Goal: Task Accomplishment & Management: Manage account settings

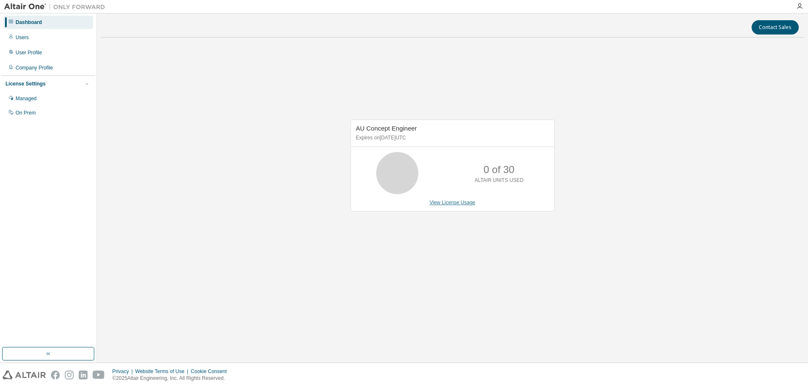
click at [457, 203] on link "View License Usage" at bounding box center [453, 203] width 46 height 6
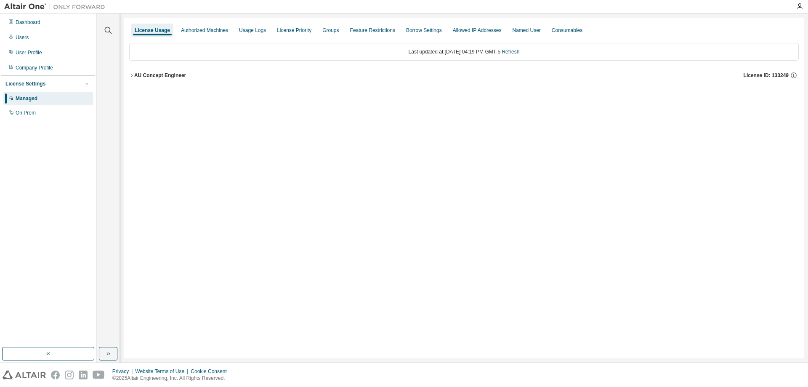
click at [133, 77] on icon "button" at bounding box center [131, 75] width 5 height 5
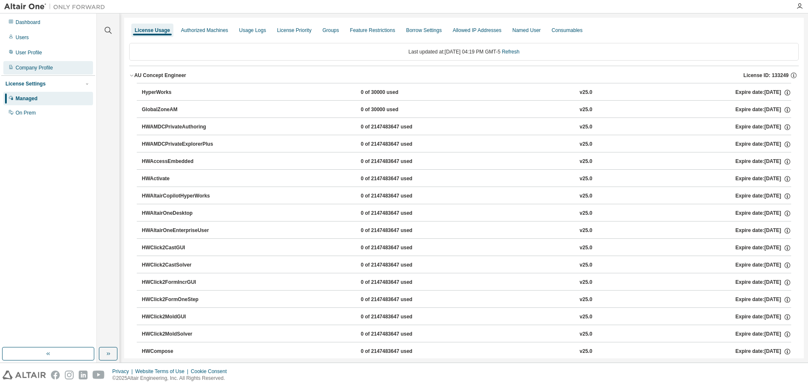
click at [37, 69] on div "Company Profile" at bounding box center [34, 67] width 37 height 7
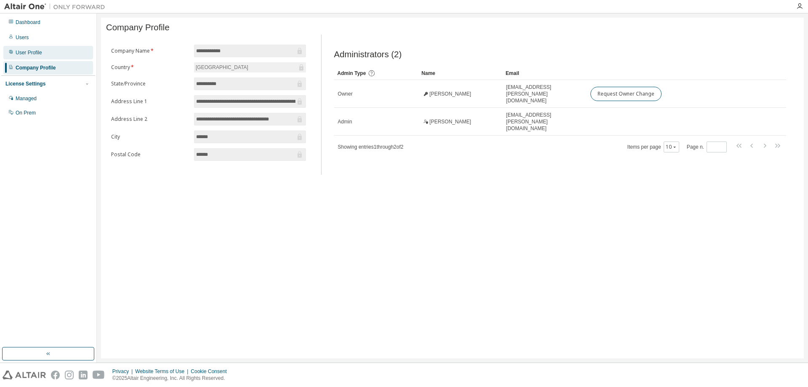
click at [44, 53] on div "User Profile" at bounding box center [48, 52] width 90 height 13
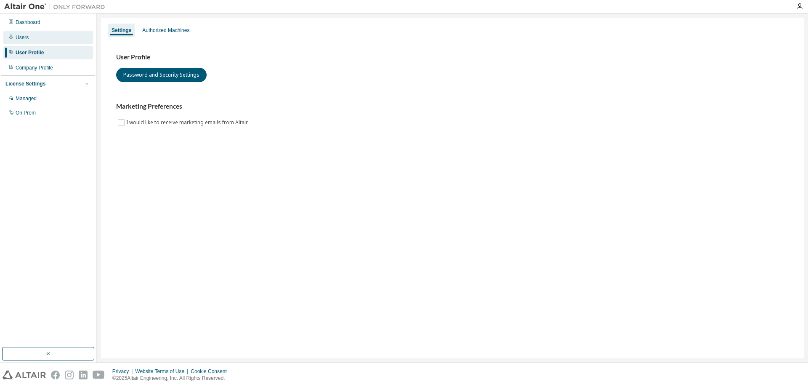
click at [21, 36] on div "Users" at bounding box center [22, 37] width 13 height 7
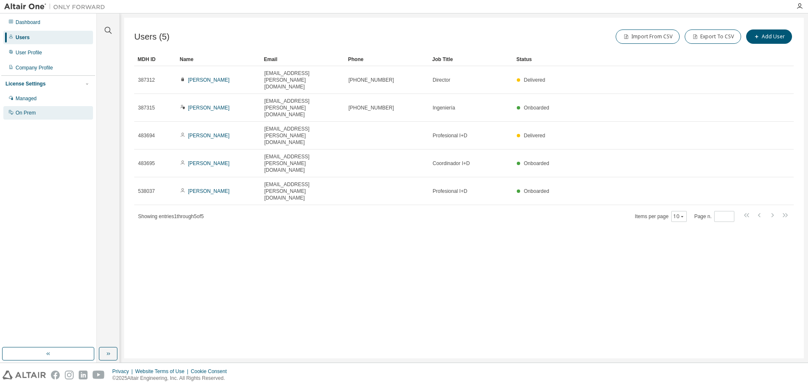
click at [26, 112] on div "On Prem" at bounding box center [26, 112] width 20 height 7
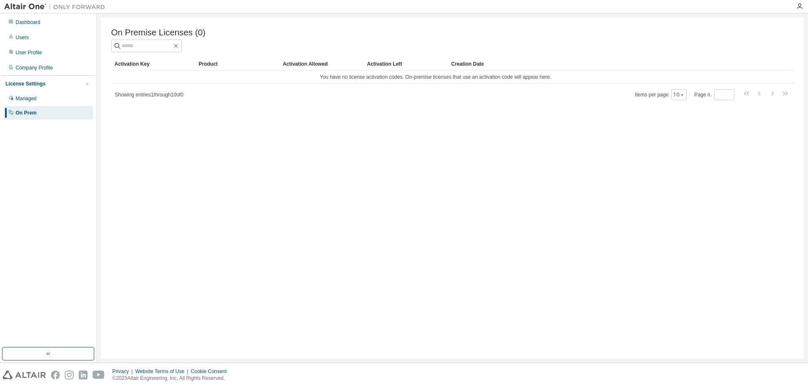
click at [170, 40] on div "On Premise Licenses (0)" at bounding box center [452, 40] width 683 height 24
click at [169, 44] on input "text" at bounding box center [147, 46] width 51 height 8
click at [29, 21] on div "Dashboard" at bounding box center [28, 22] width 25 height 7
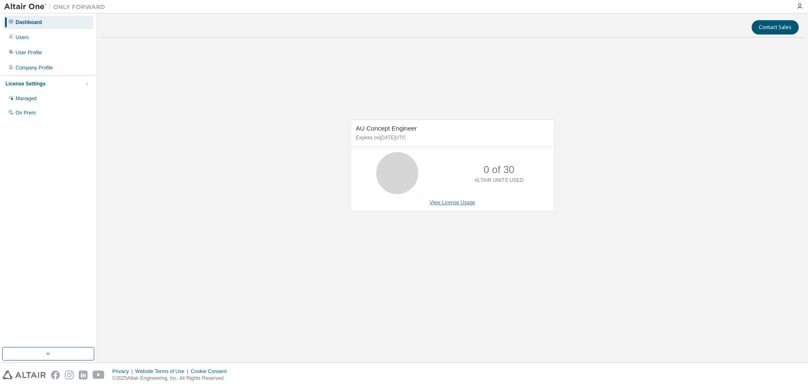
click at [464, 205] on link "View License Usage" at bounding box center [453, 203] width 46 height 6
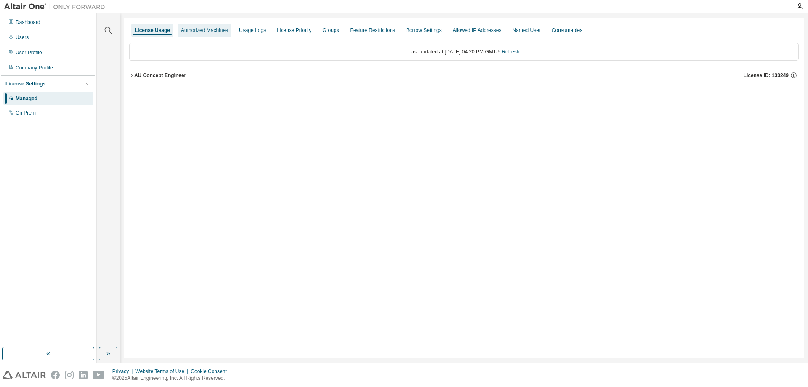
click at [203, 31] on div "Authorized Machines" at bounding box center [204, 30] width 47 height 7
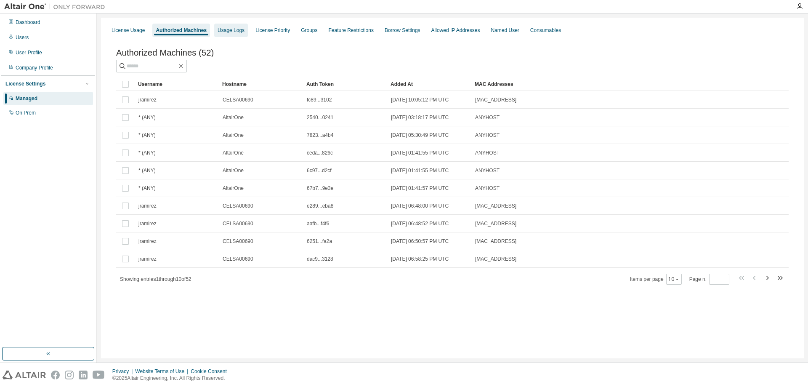
click at [233, 29] on div "Usage Logs" at bounding box center [231, 30] width 27 height 7
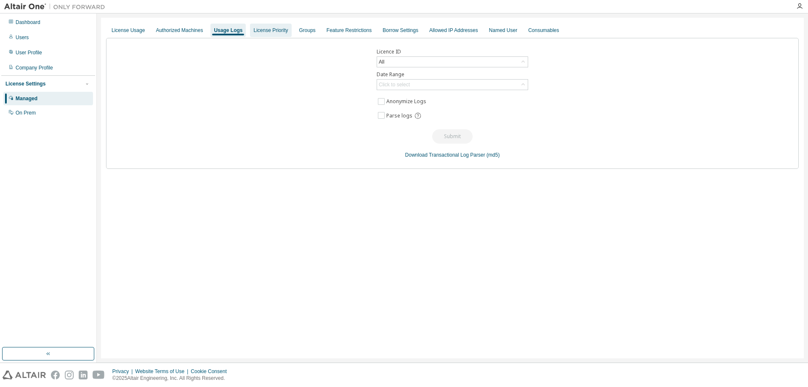
click at [261, 30] on div "License Priority" at bounding box center [270, 30] width 35 height 7
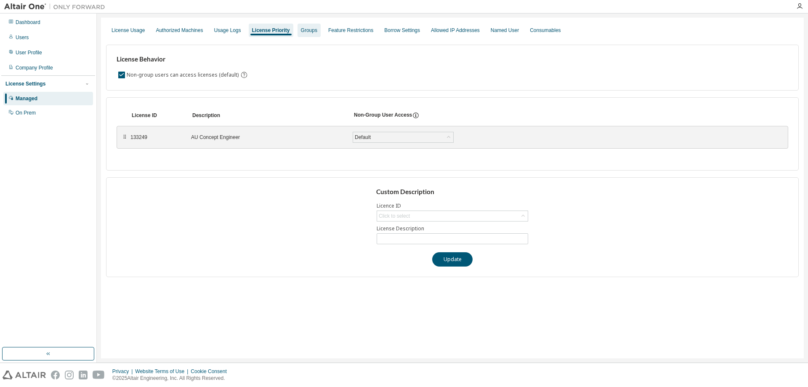
click at [302, 32] on div "Groups" at bounding box center [309, 30] width 16 height 7
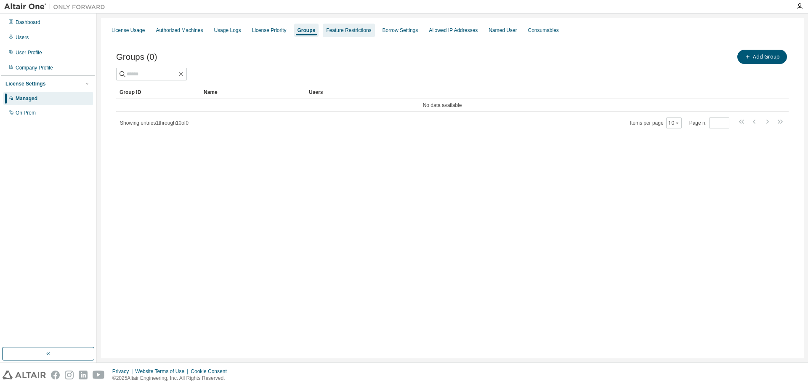
click at [354, 30] on div "Feature Restrictions" at bounding box center [348, 30] width 45 height 7
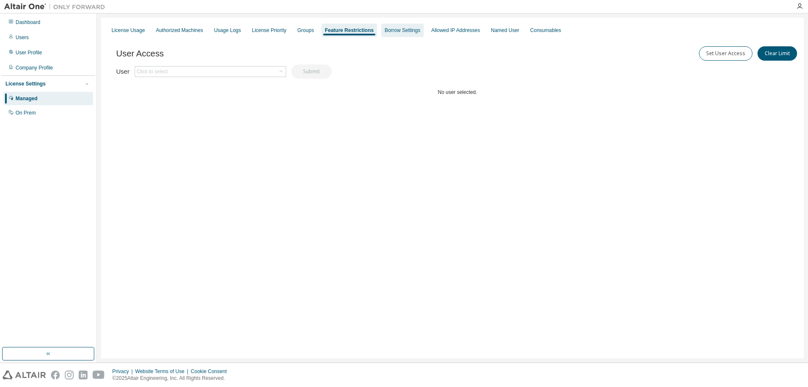
click at [392, 32] on div "Borrow Settings" at bounding box center [403, 30] width 36 height 7
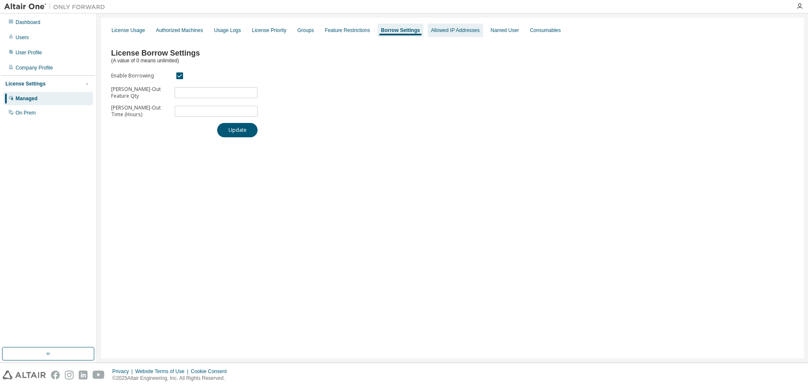
click at [439, 31] on div "Allowed IP Addresses" at bounding box center [455, 30] width 49 height 7
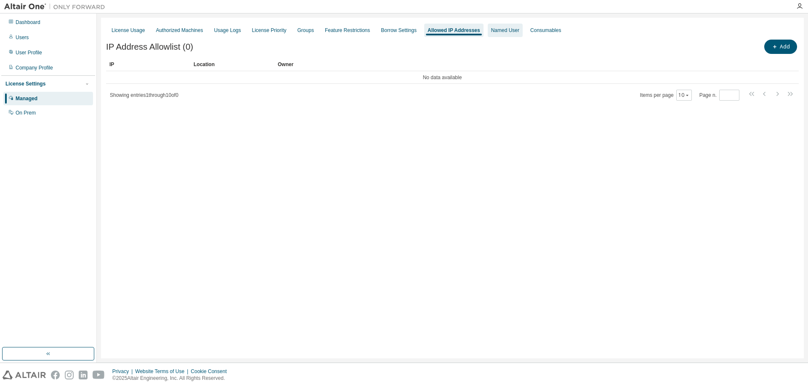
click at [495, 30] on div "Named User" at bounding box center [505, 30] width 28 height 7
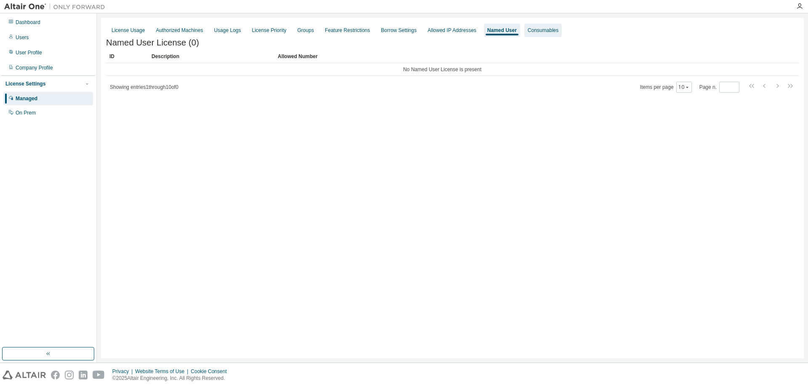
click at [530, 31] on div "Consumables" at bounding box center [543, 30] width 31 height 7
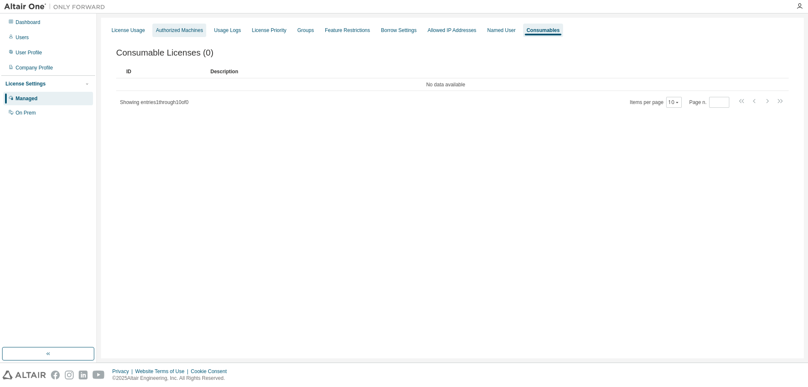
click at [176, 30] on div "Authorized Machines" at bounding box center [179, 30] width 47 height 7
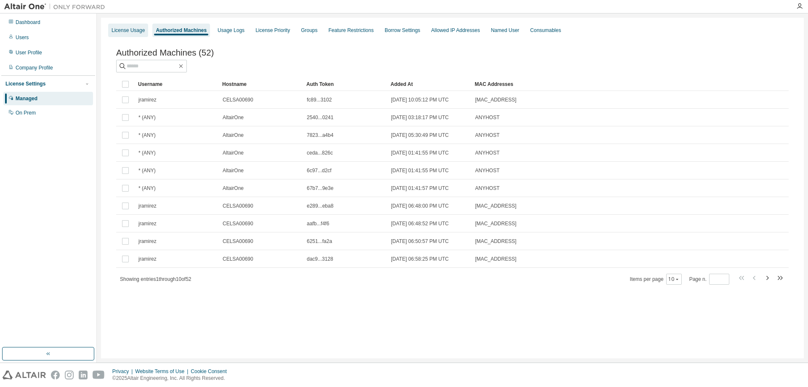
click at [133, 33] on div "License Usage" at bounding box center [128, 30] width 33 height 7
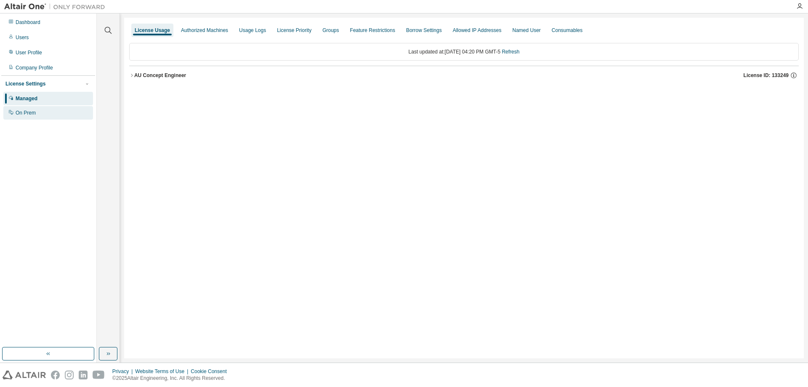
click at [28, 111] on div "On Prem" at bounding box center [26, 112] width 20 height 7
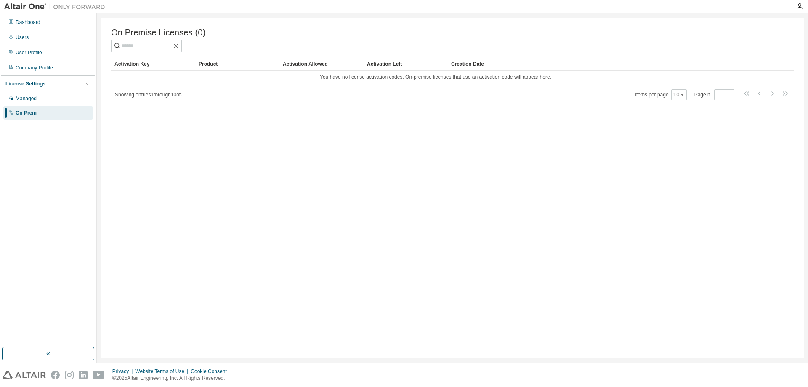
click at [33, 82] on div "License Settings" at bounding box center [25, 83] width 40 height 7
click at [33, 69] on div "Company Profile" at bounding box center [34, 67] width 37 height 7
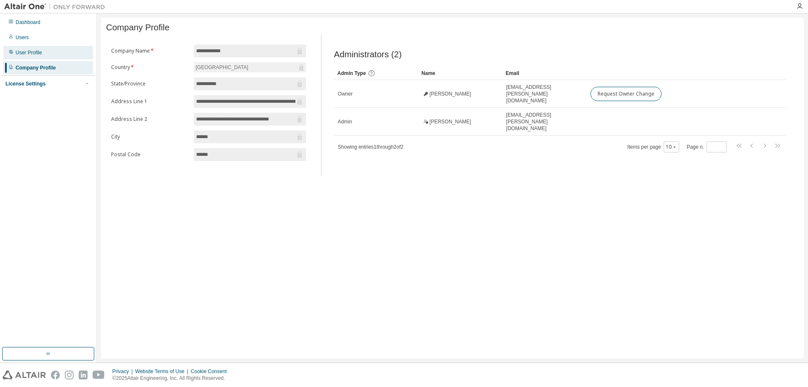
click at [35, 56] on div "User Profile" at bounding box center [48, 52] width 90 height 13
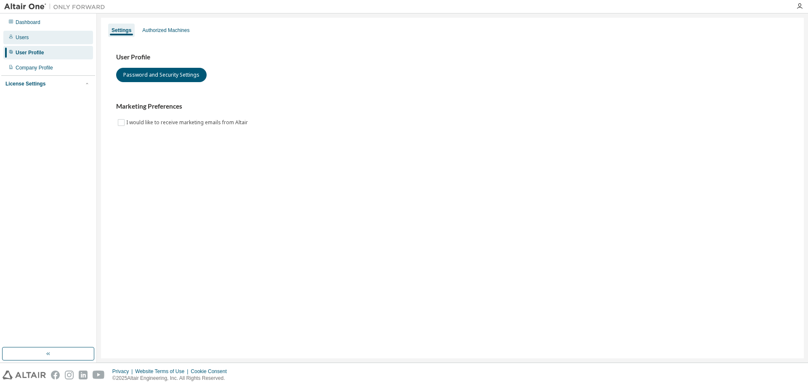
click at [29, 36] on div "Users" at bounding box center [48, 37] width 90 height 13
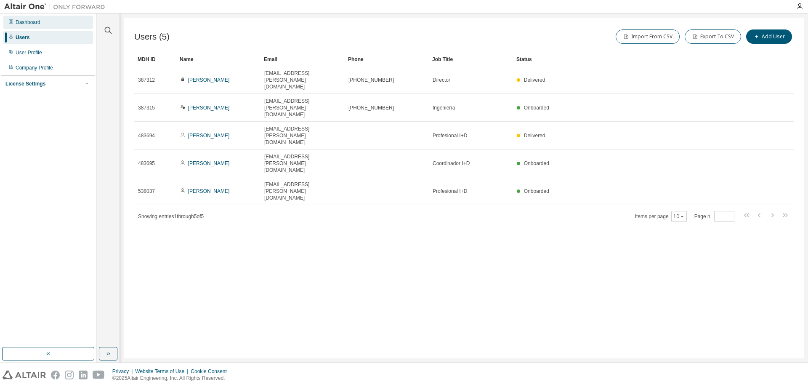
click at [28, 21] on div "Dashboard" at bounding box center [28, 22] width 25 height 7
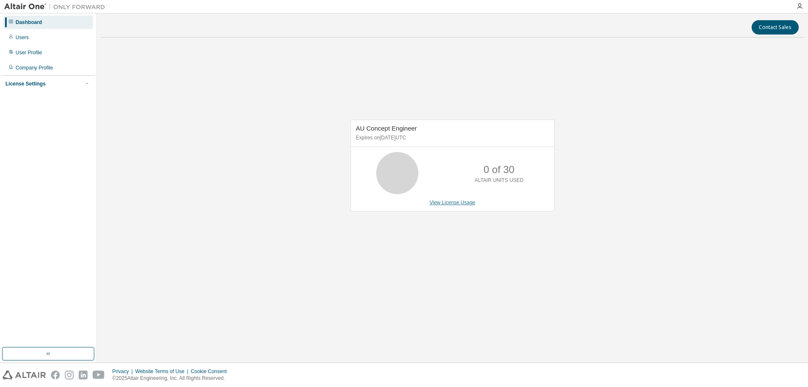
click at [463, 204] on link "View License Usage" at bounding box center [453, 203] width 46 height 6
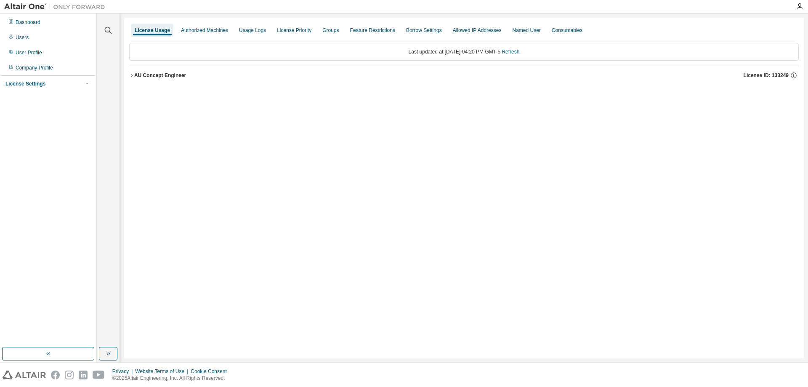
click at [133, 75] on icon "button" at bounding box center [131, 75] width 5 height 5
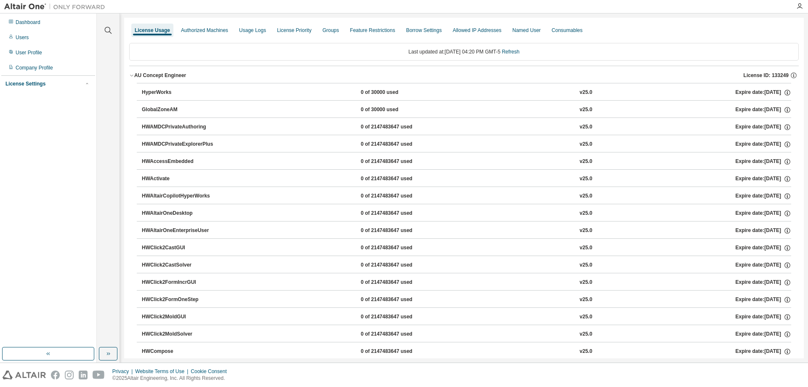
click at [165, 91] on div "HyperWorks" at bounding box center [180, 93] width 76 height 8
click at [785, 94] on icon "button" at bounding box center [788, 93] width 8 height 8
click at [159, 91] on div "HyperWorks" at bounding box center [180, 93] width 76 height 8
click at [30, 39] on div "Users" at bounding box center [48, 37] width 90 height 13
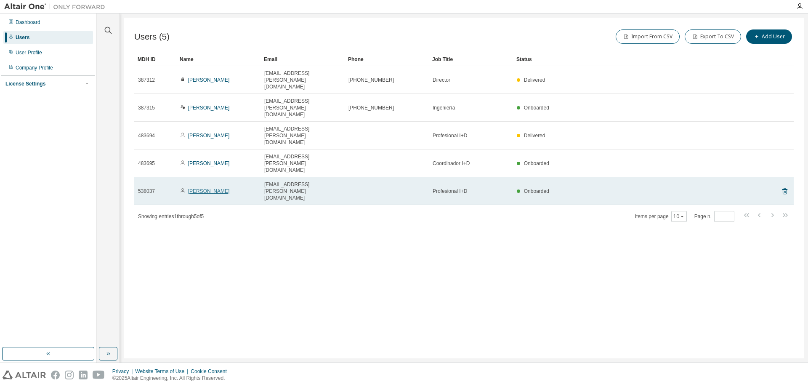
click at [219, 188] on link "Juan Esteban Correa" at bounding box center [209, 191] width 42 height 6
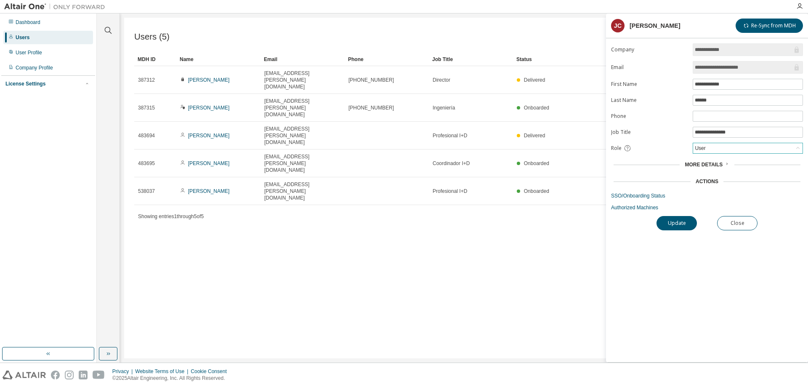
click at [727, 150] on div "User" at bounding box center [747, 148] width 109 height 10
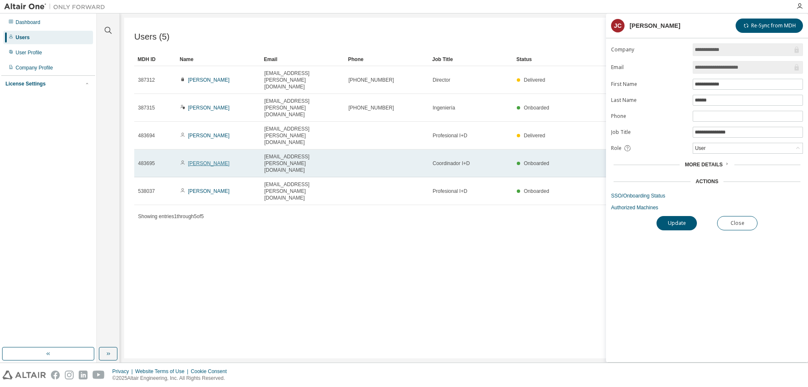
click at [216, 160] on link "Juan Esteban Lopez" at bounding box center [209, 163] width 42 height 6
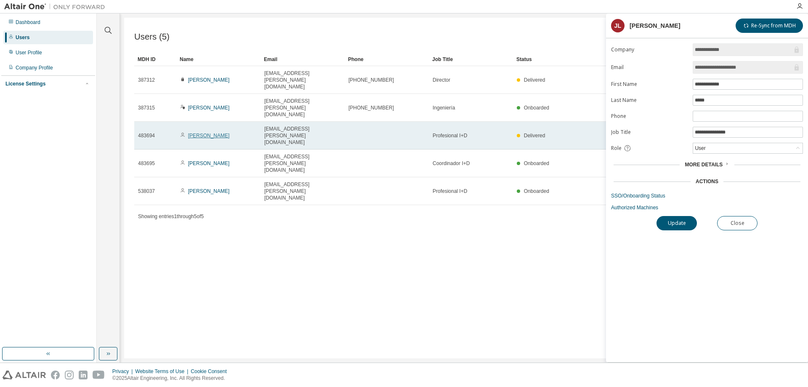
click at [213, 133] on link "Ernesto Rincon" at bounding box center [209, 136] width 42 height 6
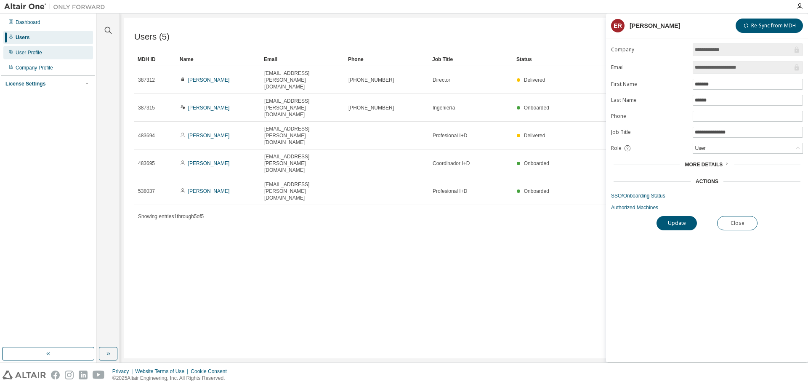
click at [33, 50] on div "User Profile" at bounding box center [29, 52] width 27 height 7
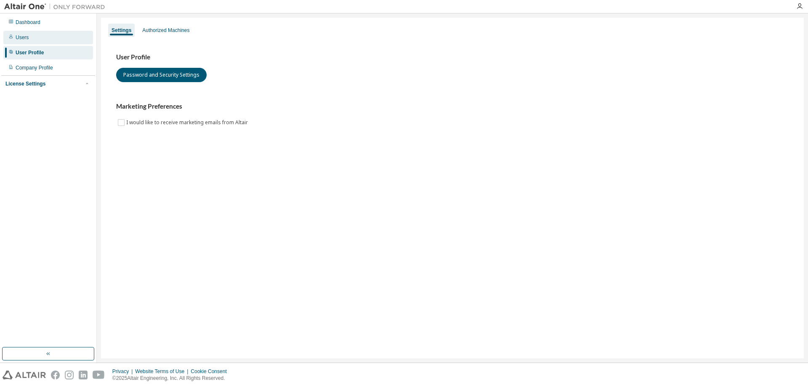
click at [24, 36] on div "Users" at bounding box center [22, 37] width 13 height 7
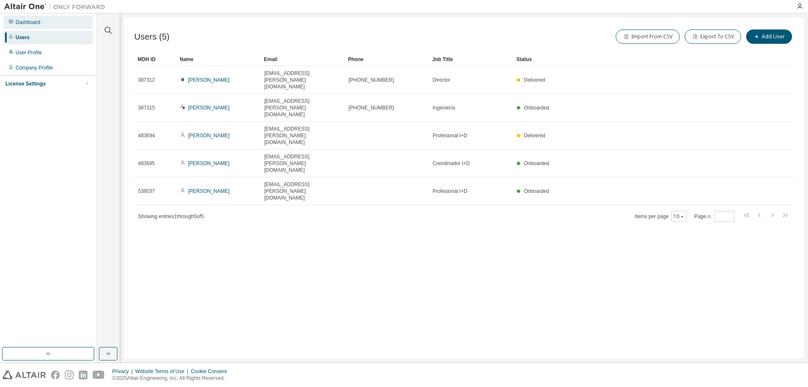
click at [29, 22] on div "Dashboard" at bounding box center [28, 22] width 25 height 7
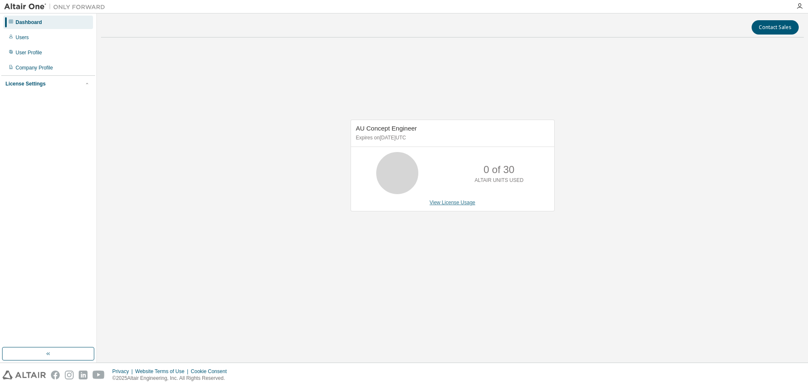
click at [458, 205] on link "View License Usage" at bounding box center [453, 203] width 46 height 6
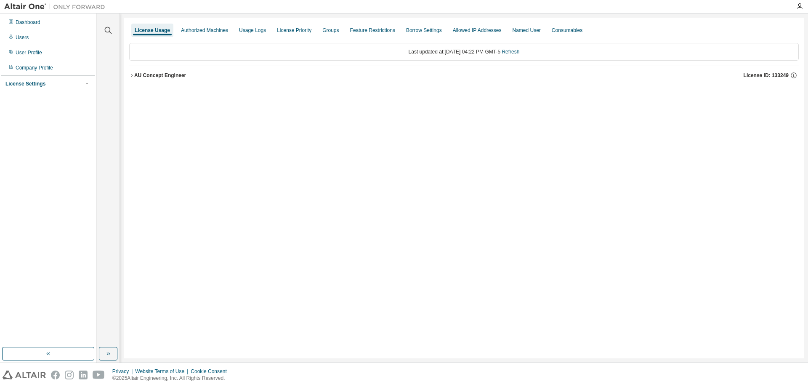
click at [132, 76] on icon "button" at bounding box center [131, 75] width 5 height 5
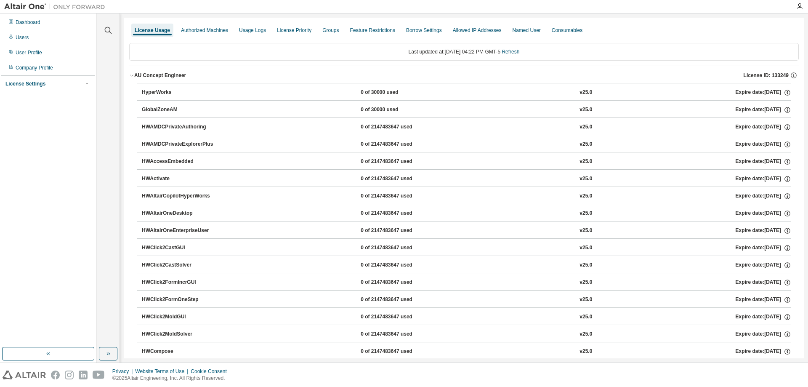
click at [131, 76] on icon "button" at bounding box center [131, 75] width 5 height 5
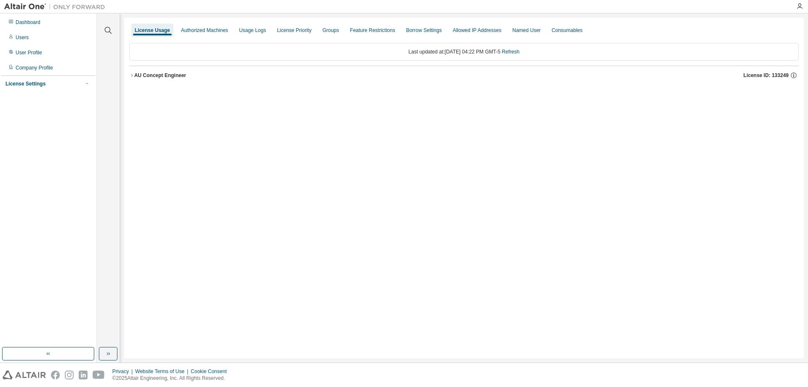
click at [131, 76] on icon "button" at bounding box center [131, 75] width 5 height 5
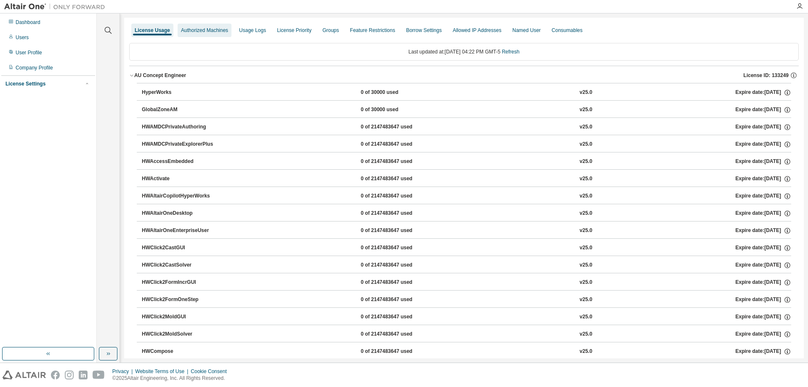
click at [206, 30] on div "Authorized Machines" at bounding box center [204, 30] width 47 height 7
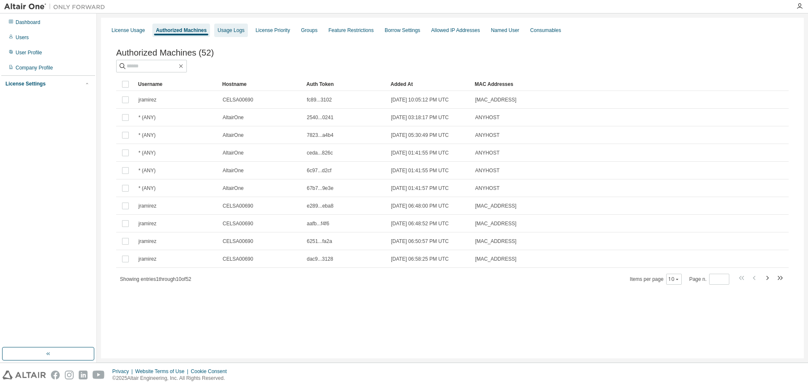
click at [241, 30] on div "Usage Logs" at bounding box center [231, 30] width 27 height 7
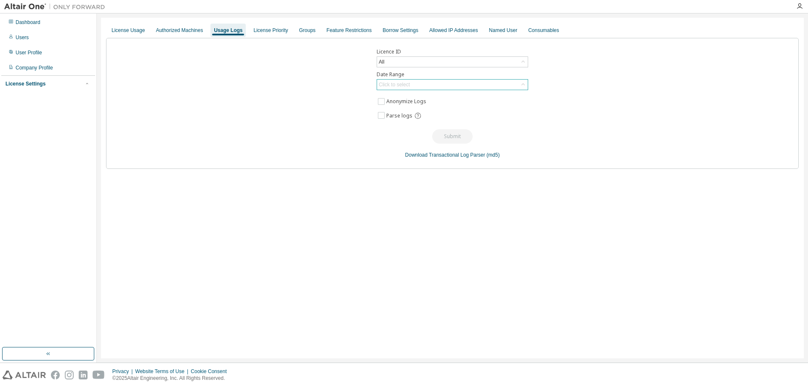
click at [437, 87] on div "Click to select" at bounding box center [452, 85] width 151 height 10
click at [412, 115] on li "Year to date" at bounding box center [452, 119] width 149 height 11
click at [448, 135] on button "Submit" at bounding box center [452, 136] width 40 height 14
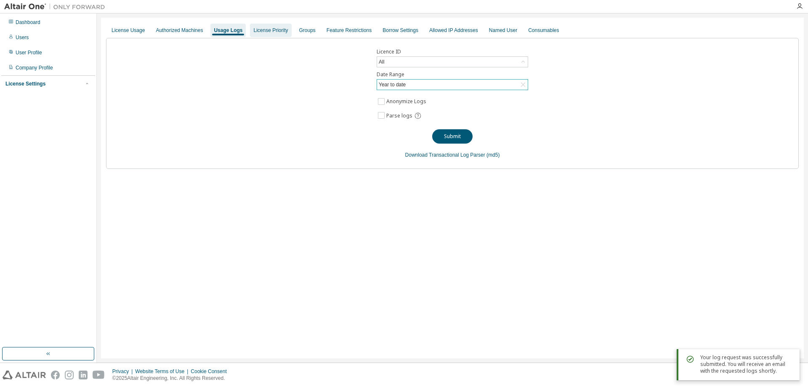
click at [266, 32] on div "License Priority" at bounding box center [270, 30] width 35 height 7
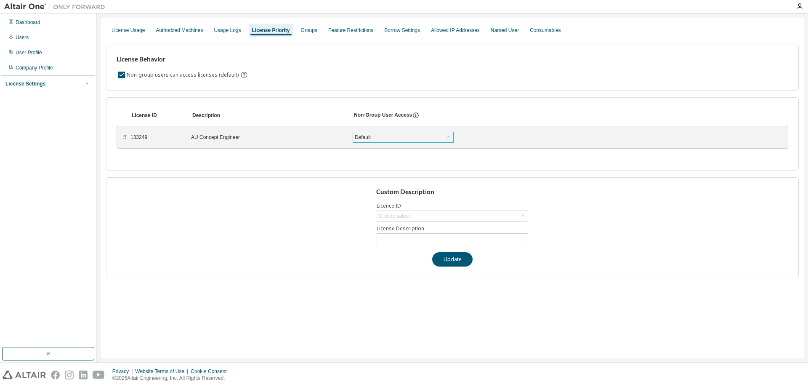
click at [413, 140] on div "Default" at bounding box center [403, 137] width 100 height 10
click at [307, 31] on div "Groups" at bounding box center [309, 30] width 16 height 7
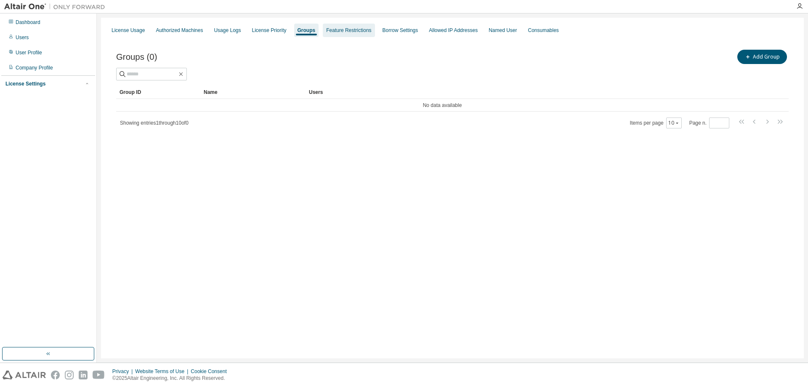
click at [343, 34] on div "Feature Restrictions" at bounding box center [349, 30] width 52 height 13
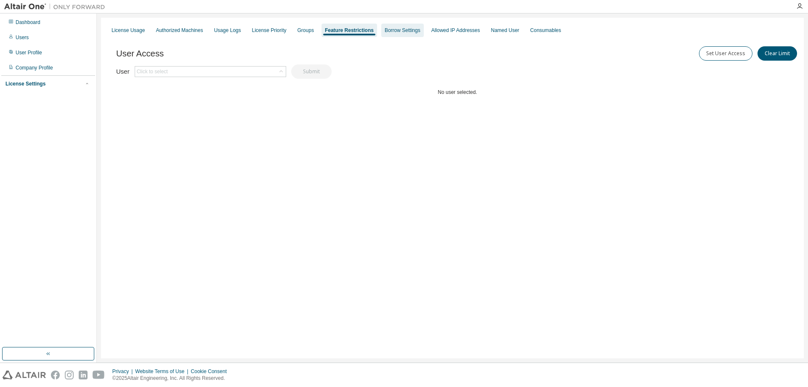
click at [409, 28] on div "Borrow Settings" at bounding box center [403, 30] width 36 height 7
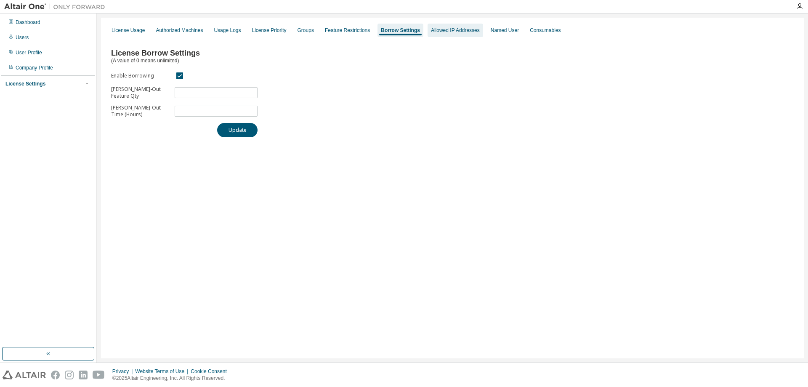
click at [433, 32] on div "Allowed IP Addresses" at bounding box center [455, 30] width 49 height 7
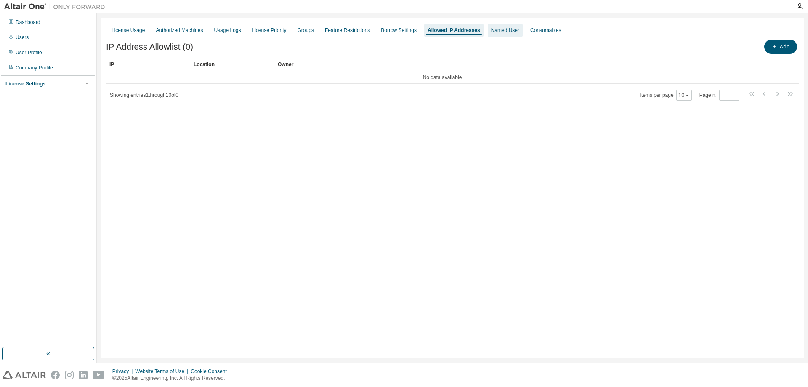
click at [491, 29] on div "Named User" at bounding box center [505, 30] width 28 height 7
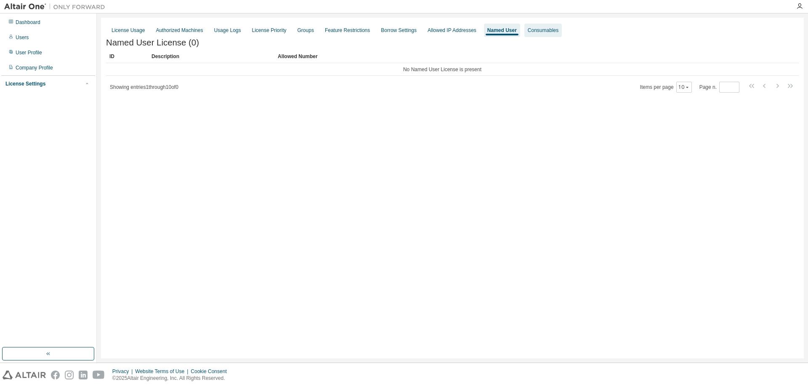
click at [537, 29] on div "Consumables" at bounding box center [543, 30] width 31 height 7
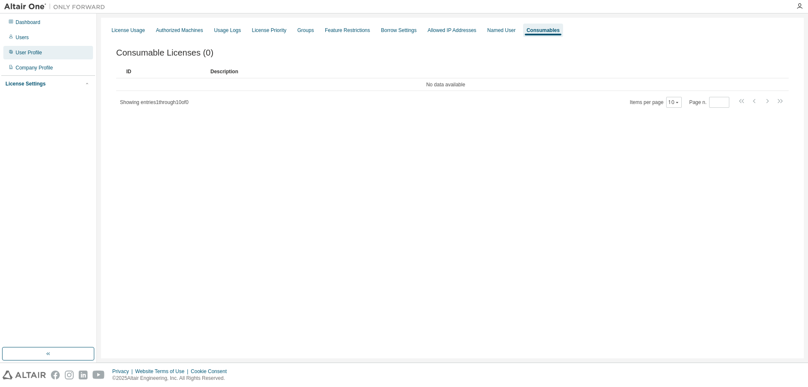
click at [40, 53] on div "User Profile" at bounding box center [29, 52] width 27 height 7
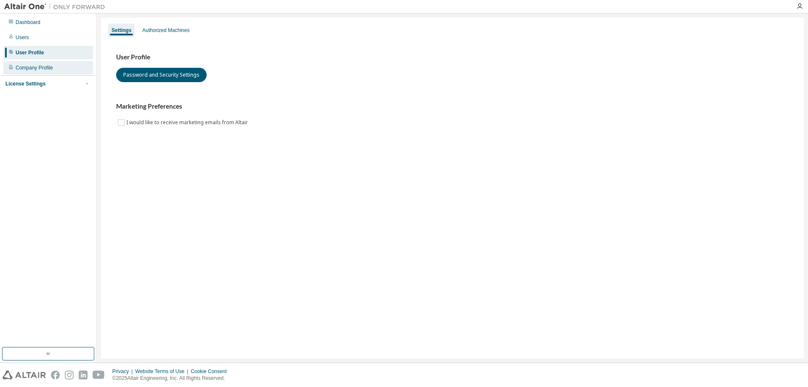
click at [39, 69] on div "Company Profile" at bounding box center [34, 67] width 37 height 7
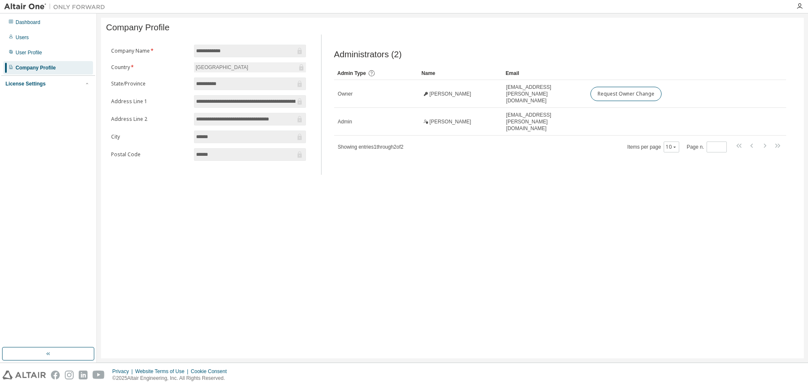
click at [28, 80] on div "License Settings Managed On Prem" at bounding box center [48, 83] width 94 height 16
click at [32, 87] on div "License Settings" at bounding box center [25, 83] width 40 height 7
click at [20, 25] on div "Dashboard" at bounding box center [28, 22] width 25 height 7
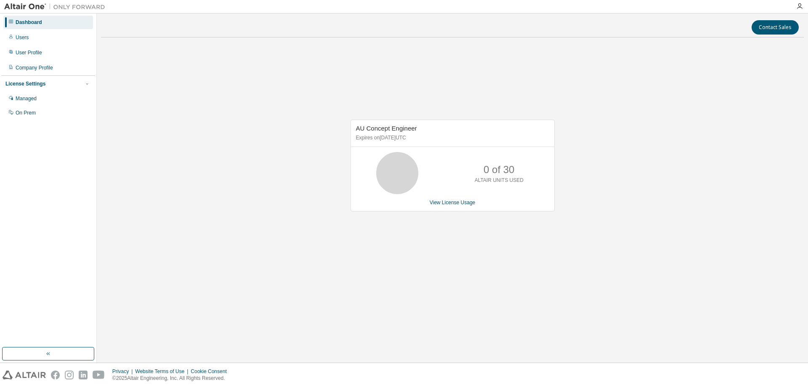
click at [27, 44] on div "Dashboard Users User Profile Company Profile License Settings Managed On Prem" at bounding box center [48, 68] width 94 height 106
click at [252, 97] on div "AU Concept Engineer Expires on December 31, 2025 UTC 0 of 30 ALTAIR UNITS USED …" at bounding box center [452, 169] width 703 height 251
click at [460, 205] on link "View License Usage" at bounding box center [453, 203] width 46 height 6
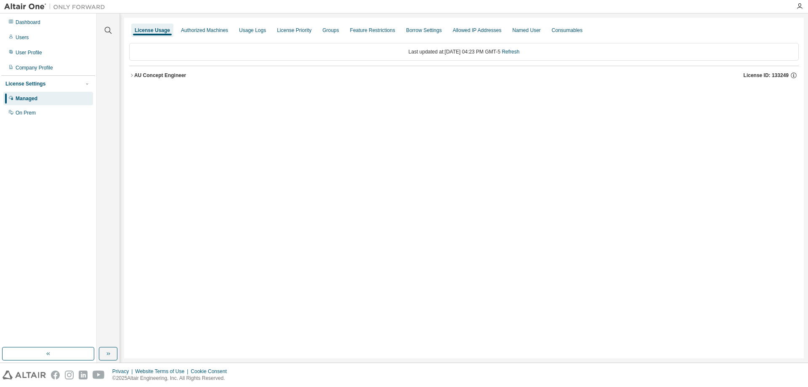
click at [128, 74] on div "License Usage Authorized Machines Usage Logs License Priority Groups Feature Re…" at bounding box center [464, 188] width 680 height 341
click at [132, 75] on icon "button" at bounding box center [131, 75] width 5 height 5
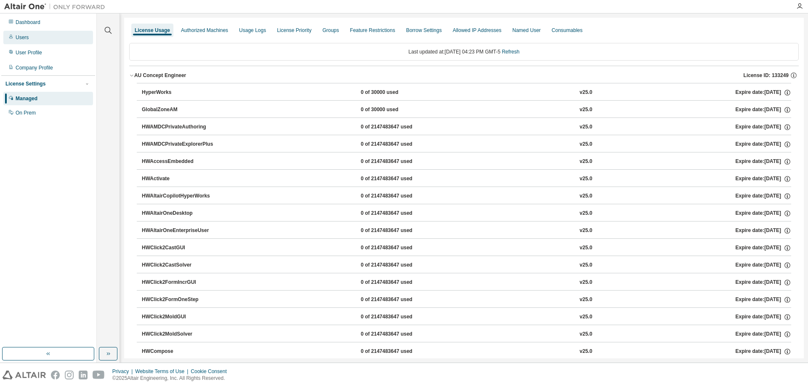
drag, startPoint x: 0, startPoint y: 230, endPoint x: 19, endPoint y: 34, distance: 197.1
click at [0, 230] on div "Dashboard Users User Profile Company Profile License Settings Managed On Prem" at bounding box center [48, 187] width 97 height 349
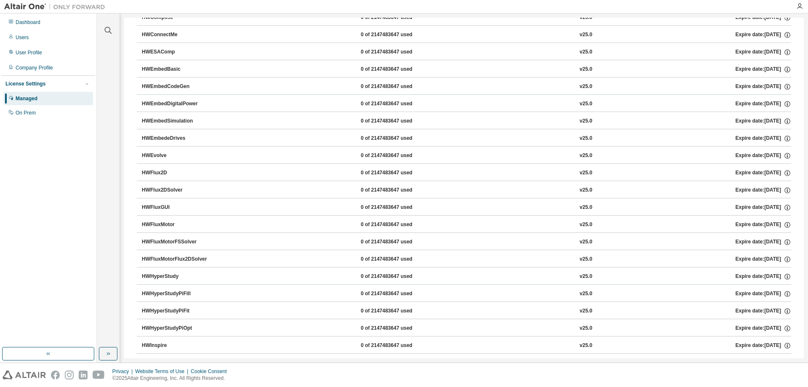
scroll to position [330, 0]
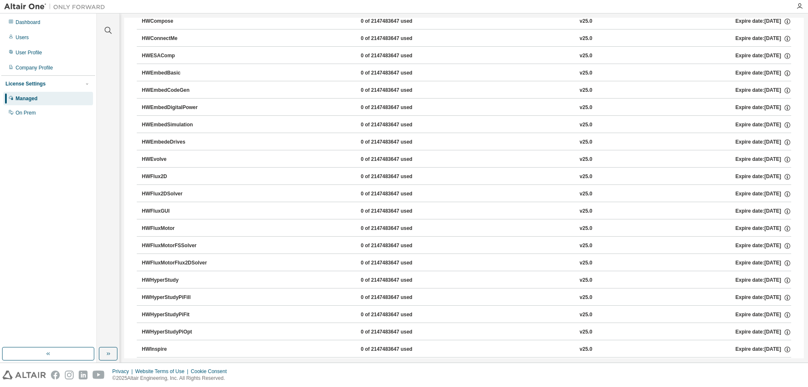
click at [0, 291] on div "Dashboard Users User Profile Company Profile License Settings Managed On Prem" at bounding box center [48, 187] width 97 height 349
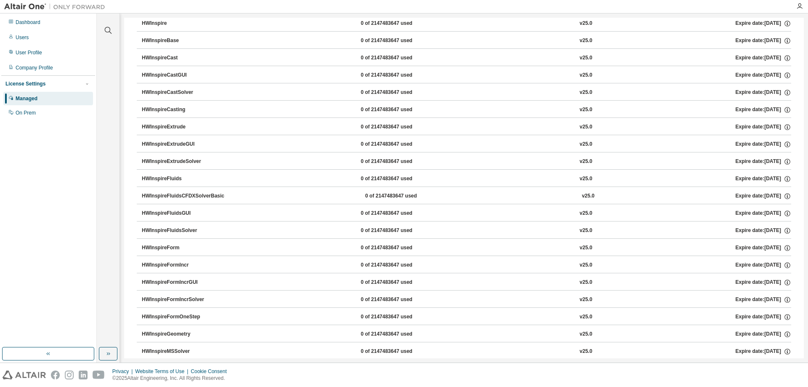
scroll to position [652, 0]
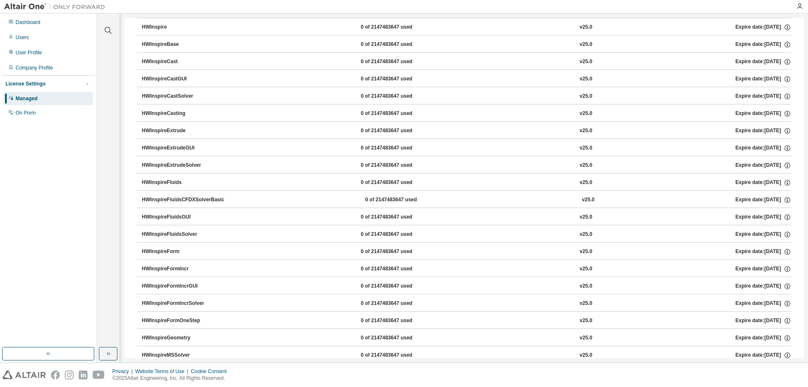
click at [0, 311] on div "Dashboard Users User Profile Company Profile License Settings Managed On Prem" at bounding box center [48, 187] width 97 height 349
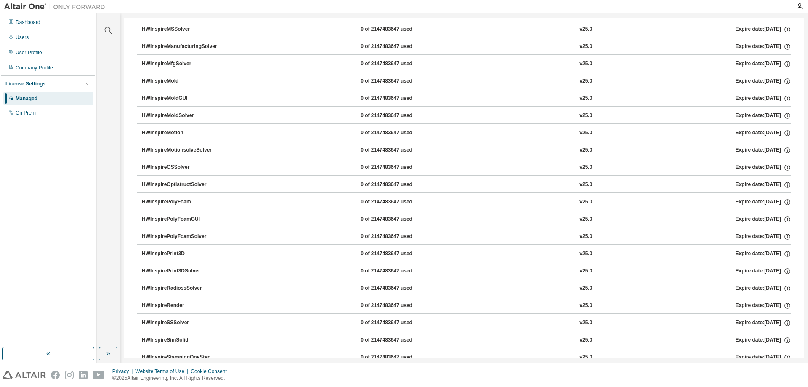
scroll to position [986, 0]
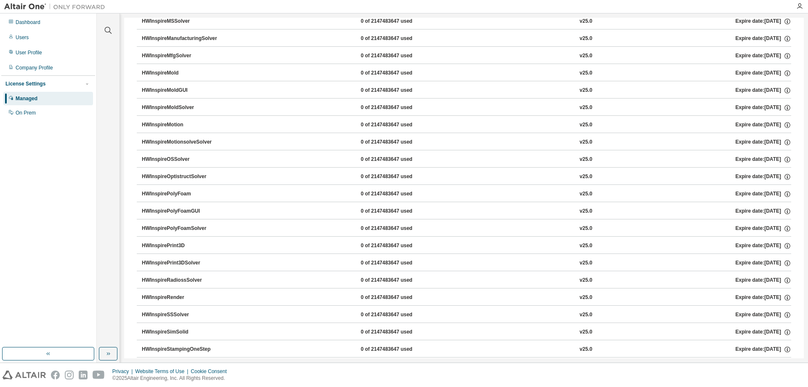
click at [0, 200] on div "Dashboard Users User Profile Company Profile License Settings Managed On Prem" at bounding box center [48, 187] width 97 height 349
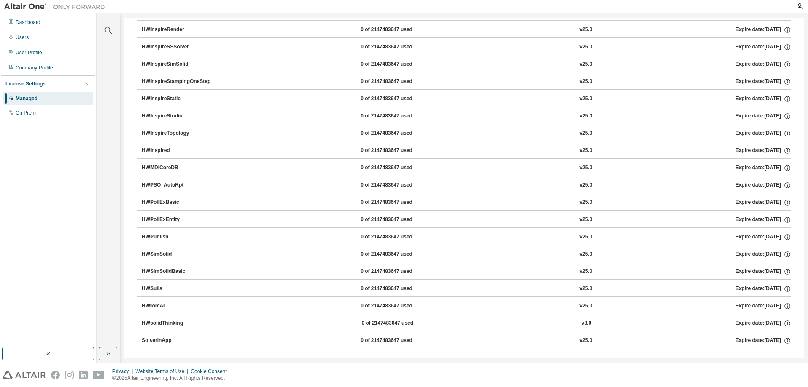
scroll to position [1259, 0]
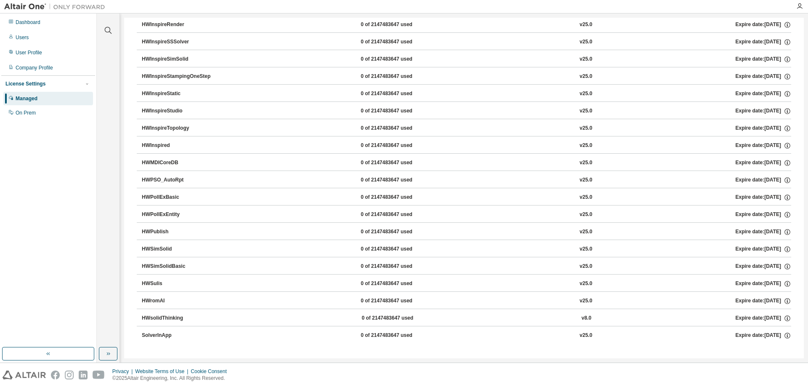
click at [0, 246] on div "Dashboard Users User Profile Company Profile License Settings Managed On Prem" at bounding box center [48, 187] width 97 height 349
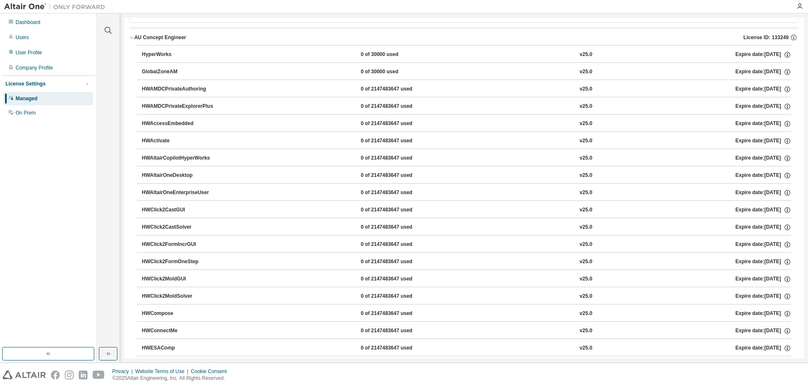
scroll to position [0, 0]
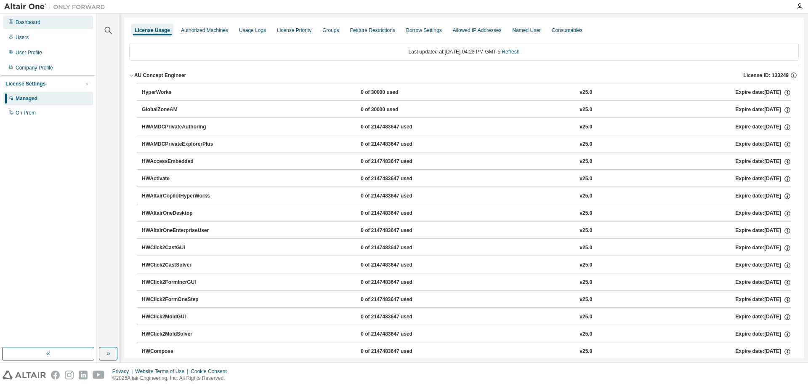
click at [36, 25] on div "Dashboard" at bounding box center [28, 22] width 25 height 7
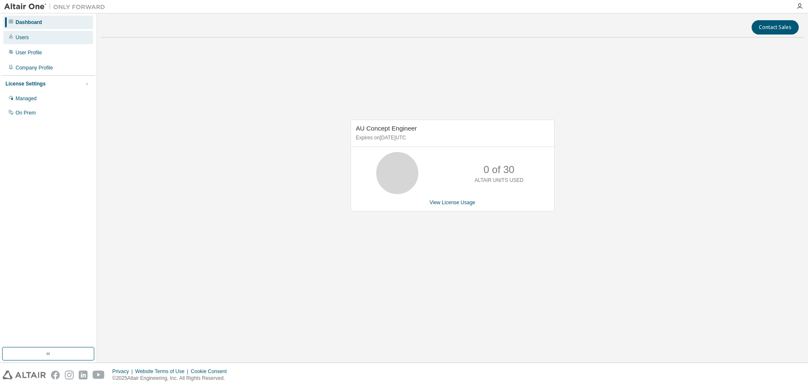
click at [14, 31] on div "Users" at bounding box center [48, 37] width 90 height 13
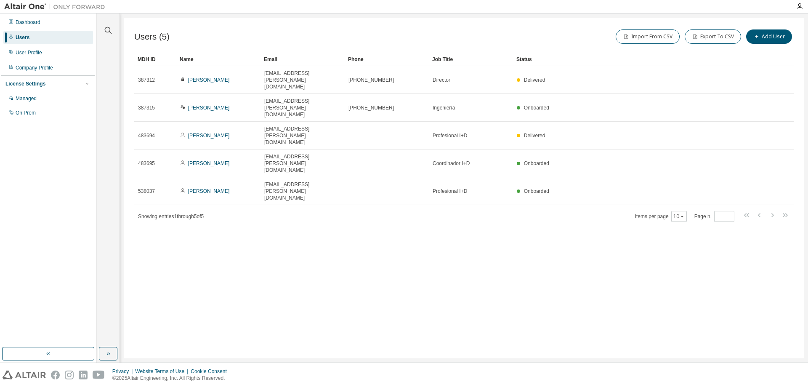
click at [371, 316] on div "Users (5) Import From CSV Export To CSV Add User Clear Load Save Save As Field …" at bounding box center [464, 188] width 680 height 341
click at [37, 83] on div "License Settings" at bounding box center [25, 83] width 40 height 7
click at [32, 88] on div "License Settings" at bounding box center [47, 84] width 85 height 8
click at [33, 104] on div "Managed" at bounding box center [48, 98] width 90 height 13
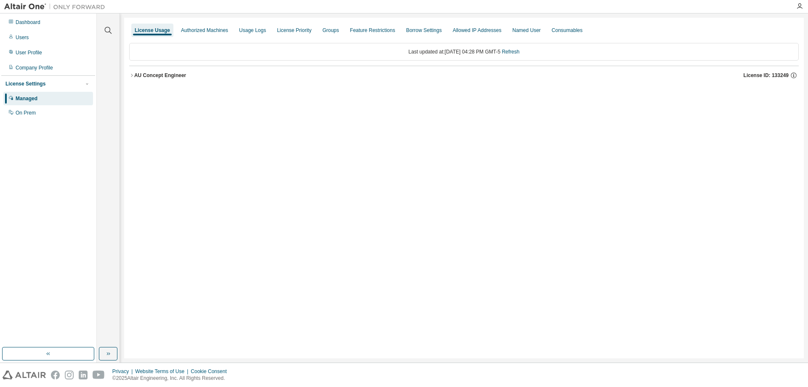
click at [129, 72] on div "License Usage Authorized Machines Usage Logs License Priority Groups Feature Re…" at bounding box center [464, 188] width 680 height 341
click at [136, 76] on div "AU Concept Engineer" at bounding box center [160, 75] width 52 height 7
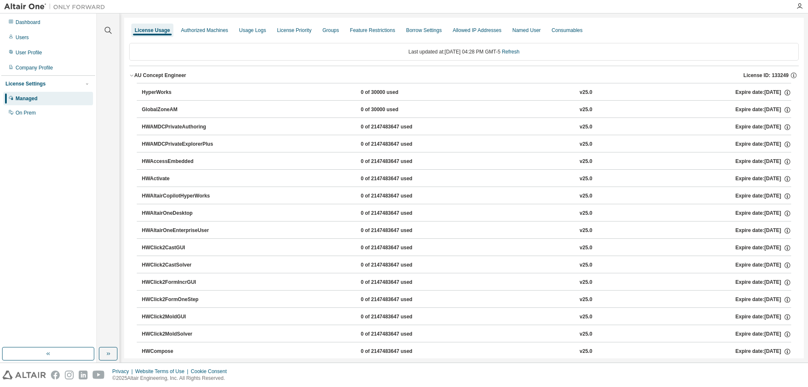
click at [777, 91] on div "Expire date: 2025-12-31" at bounding box center [764, 93] width 56 height 8
click at [207, 31] on div "Authorized Machines" at bounding box center [204, 30] width 47 height 7
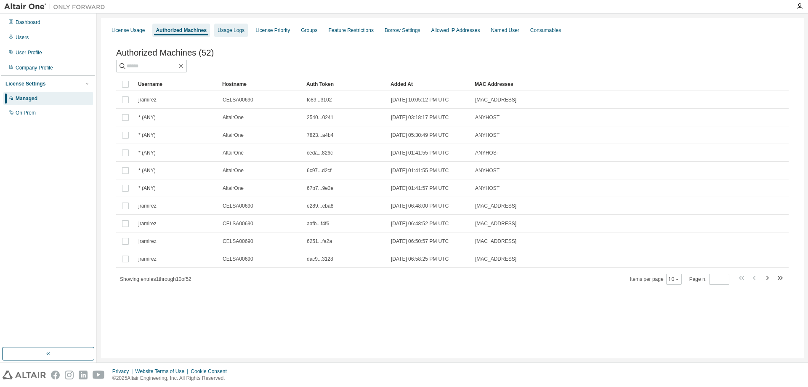
click at [230, 27] on div "Usage Logs" at bounding box center [231, 30] width 34 height 13
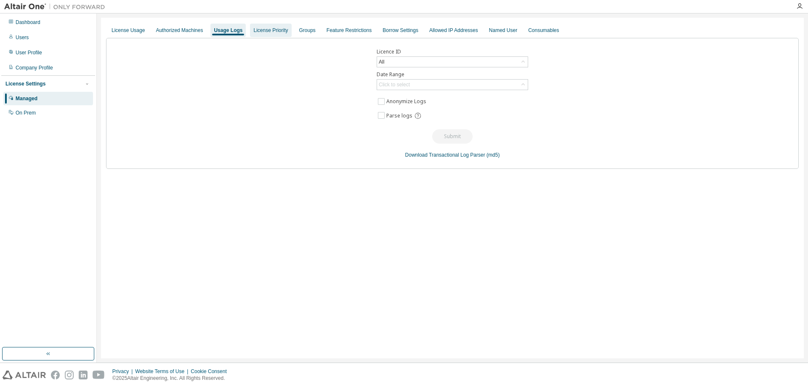
click at [261, 28] on div "License Priority" at bounding box center [270, 30] width 35 height 7
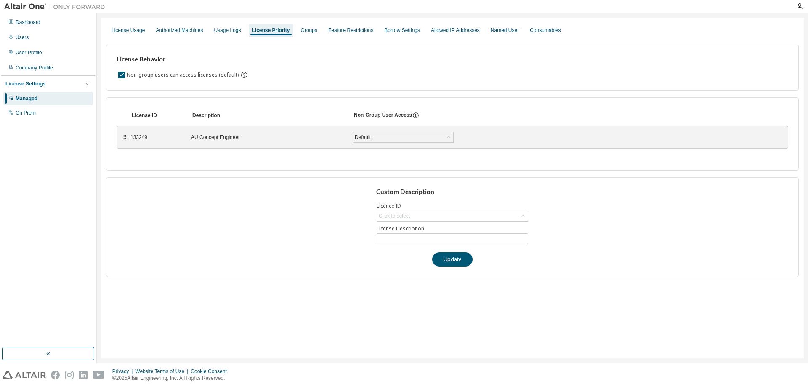
click at [123, 138] on div "⠿" at bounding box center [124, 137] width 5 height 7
drag, startPoint x: 130, startPoint y: 141, endPoint x: 142, endPoint y: 141, distance: 12.6
click at [130, 141] on div "⠿ 133249 AU Concept Engineer Default Save" at bounding box center [453, 137] width 672 height 23
click at [373, 136] on div "Default" at bounding box center [403, 137] width 100 height 10
click at [374, 136] on div "Default" at bounding box center [403, 137] width 100 height 10
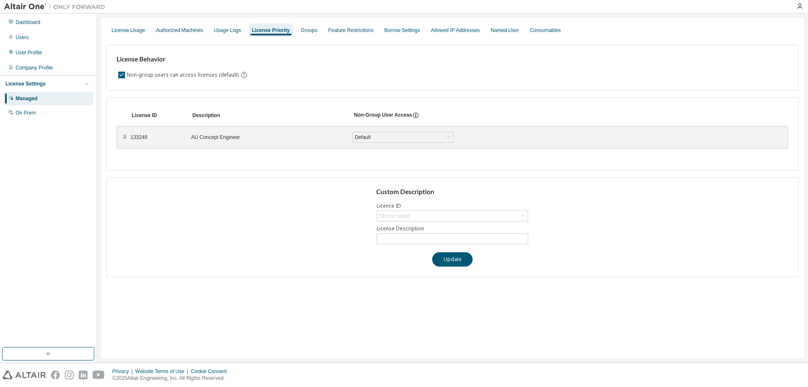
click at [439, 211] on div "Click to select" at bounding box center [453, 216] width 152 height 11
click at [451, 212] on div "Click to select" at bounding box center [452, 216] width 151 height 10
click at [432, 236] on li "133249 - AU Concept Engineer" at bounding box center [452, 239] width 149 height 11
type input "**********"
click at [423, 239] on input "**********" at bounding box center [452, 238] width 147 height 7
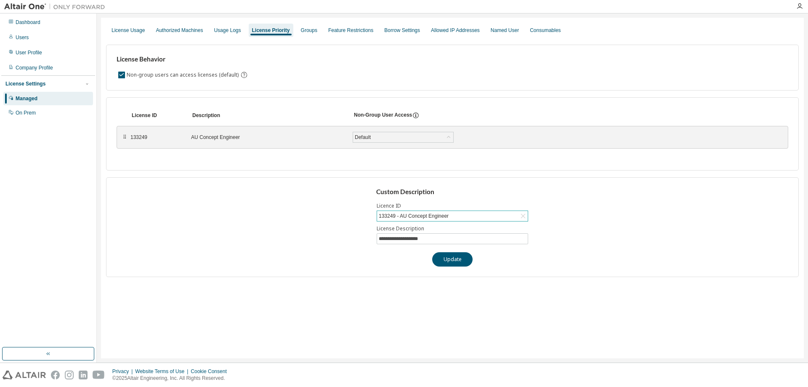
click at [455, 269] on div "**********" at bounding box center [452, 227] width 693 height 100
click at [457, 263] on button "Update" at bounding box center [452, 259] width 40 height 14
click at [724, 372] on div "Custom description updated" at bounding box center [747, 369] width 93 height 10
click at [705, 370] on div "Custom description updated" at bounding box center [747, 369] width 93 height 10
click at [379, 82] on div "License Behavior Non-group users can access licenses (default)" at bounding box center [452, 68] width 693 height 46
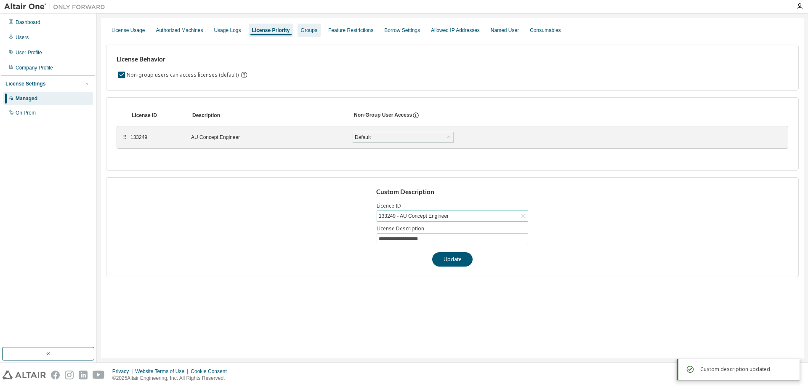
click at [314, 29] on div "Groups" at bounding box center [309, 30] width 23 height 13
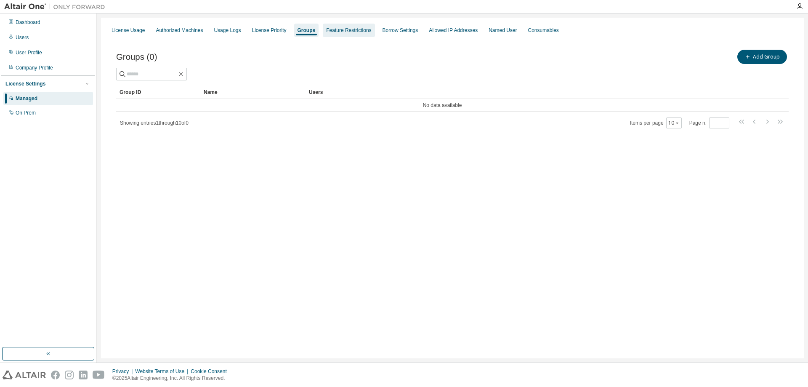
click at [344, 32] on div "Feature Restrictions" at bounding box center [348, 30] width 45 height 7
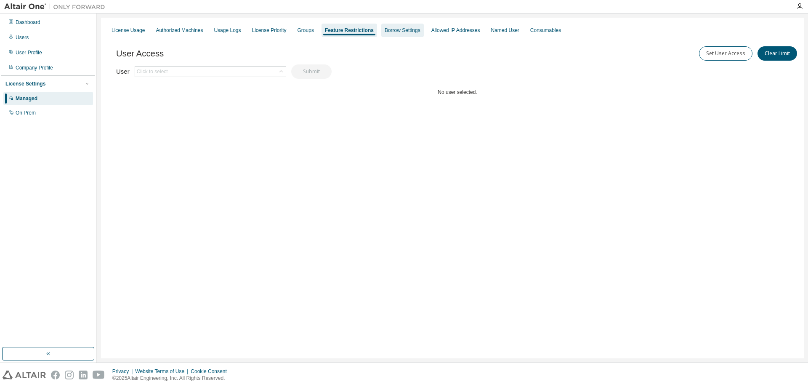
click at [397, 31] on div "Borrow Settings" at bounding box center [403, 30] width 36 height 7
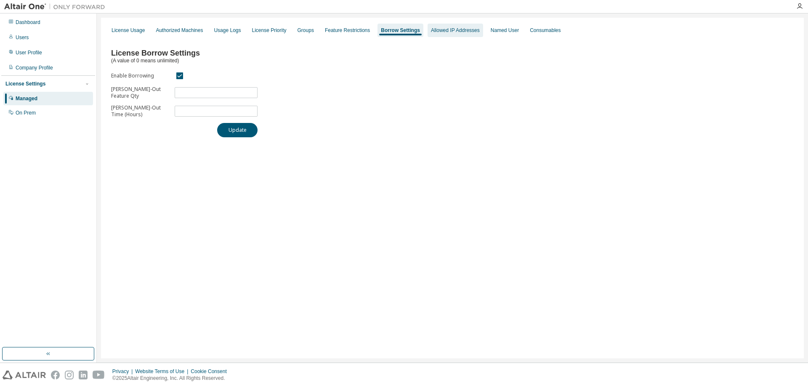
click at [453, 31] on div "Allowed IP Addresses" at bounding box center [455, 30] width 49 height 7
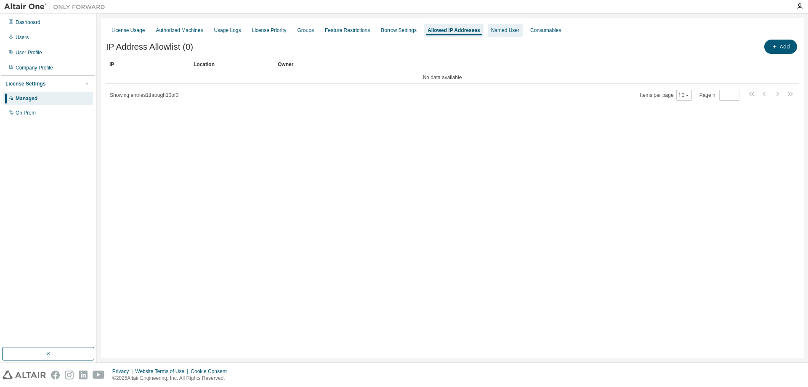
click at [499, 27] on div "Named User" at bounding box center [505, 30] width 28 height 7
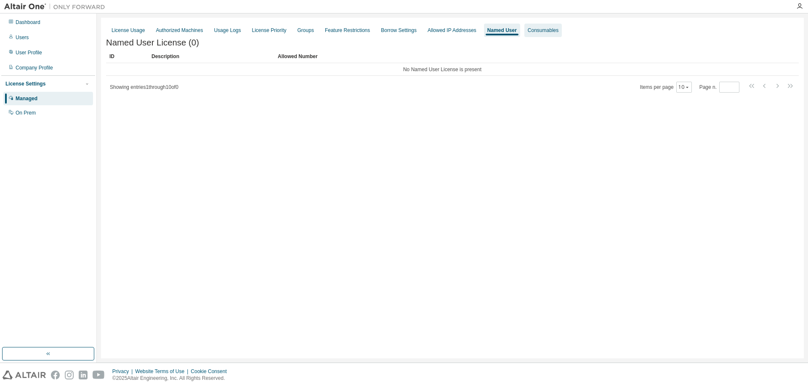
click at [528, 29] on div "Consumables" at bounding box center [543, 30] width 31 height 7
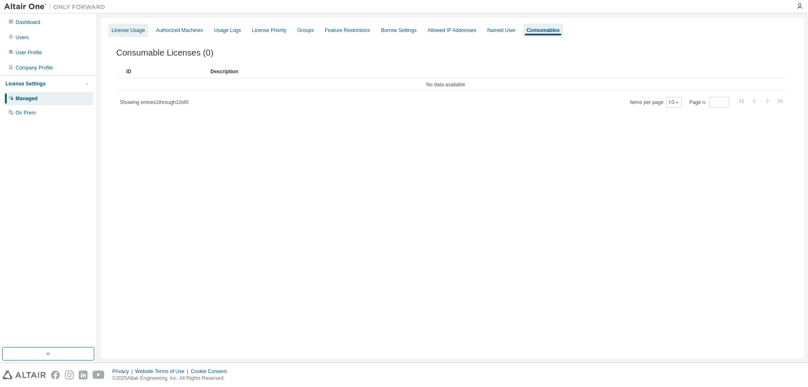
click at [121, 34] on div "License Usage" at bounding box center [128, 30] width 40 height 13
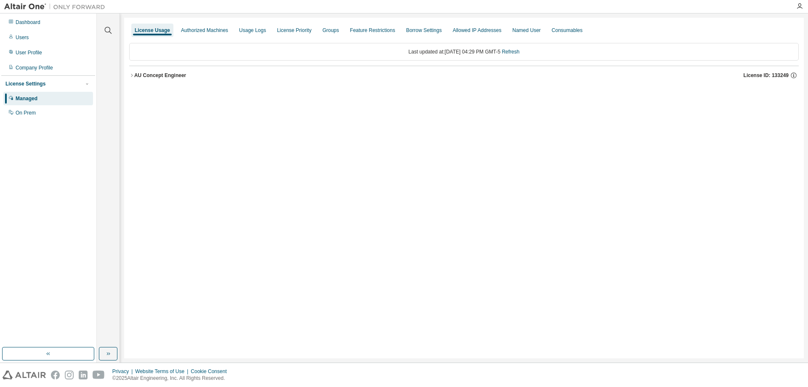
click at [134, 75] on div "AU Concept Engineer" at bounding box center [160, 75] width 52 height 7
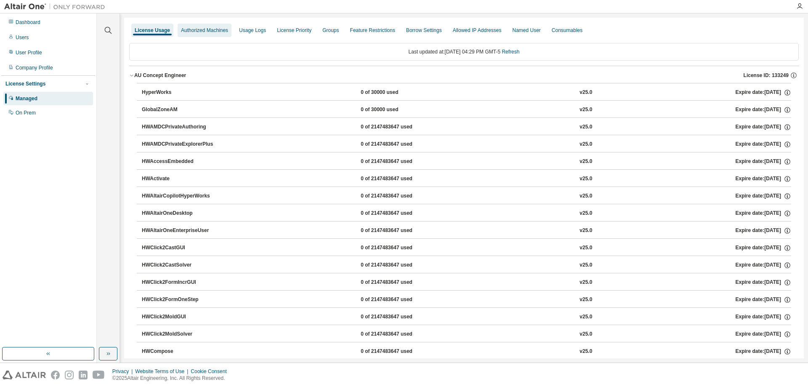
click at [205, 27] on div "Authorized Machines" at bounding box center [204, 30] width 47 height 7
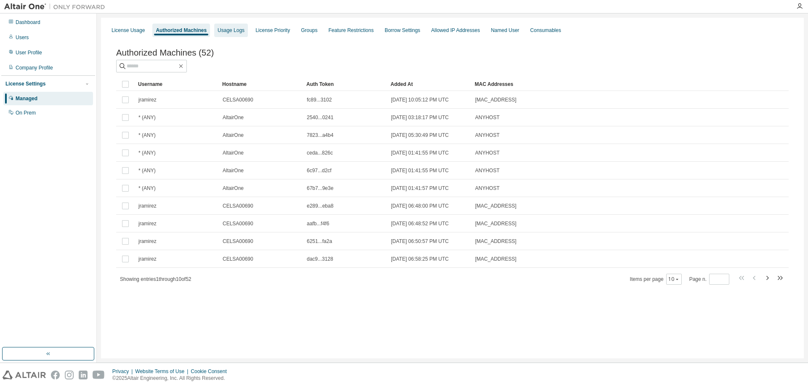
click at [233, 29] on div "Usage Logs" at bounding box center [231, 30] width 27 height 7
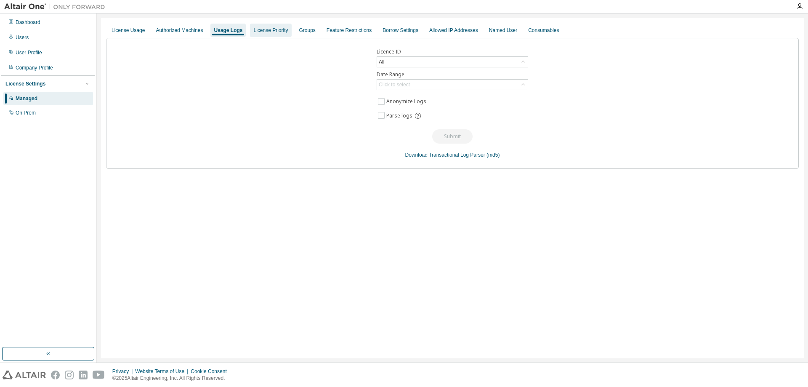
click at [261, 27] on div "License Priority" at bounding box center [270, 30] width 35 height 7
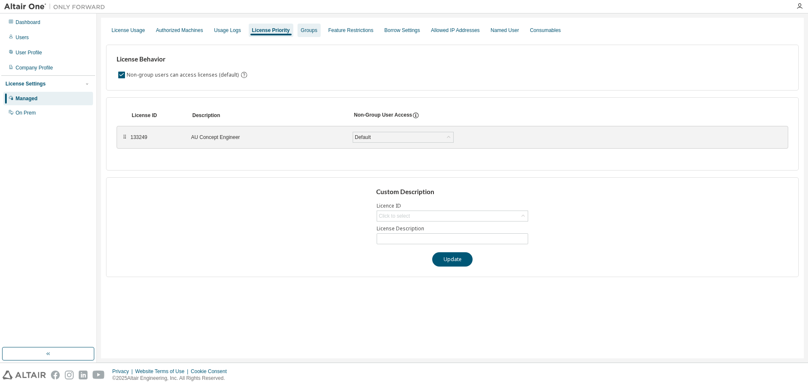
click at [309, 31] on div "Groups" at bounding box center [309, 30] width 16 height 7
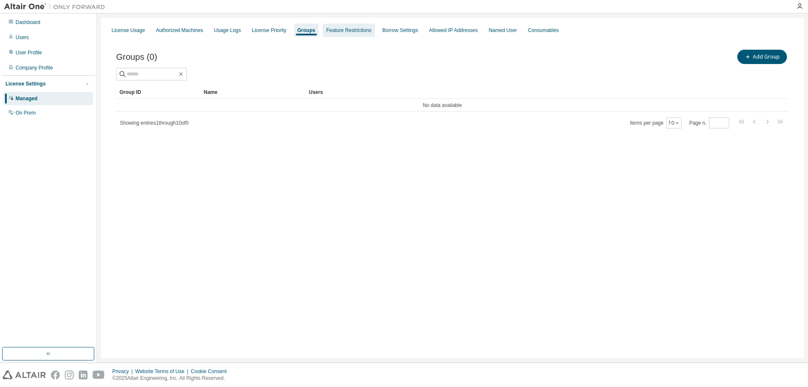
click at [349, 32] on div "Feature Restrictions" at bounding box center [348, 30] width 45 height 7
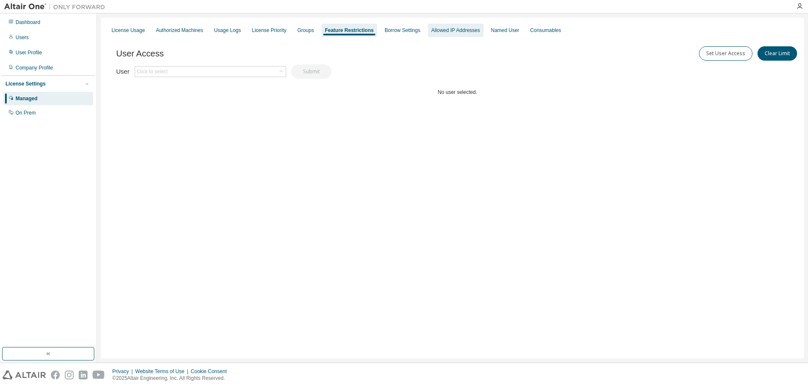
drag, startPoint x: 400, startPoint y: 35, endPoint x: 451, endPoint y: 36, distance: 50.6
click at [400, 35] on div "Borrow Settings" at bounding box center [402, 30] width 43 height 13
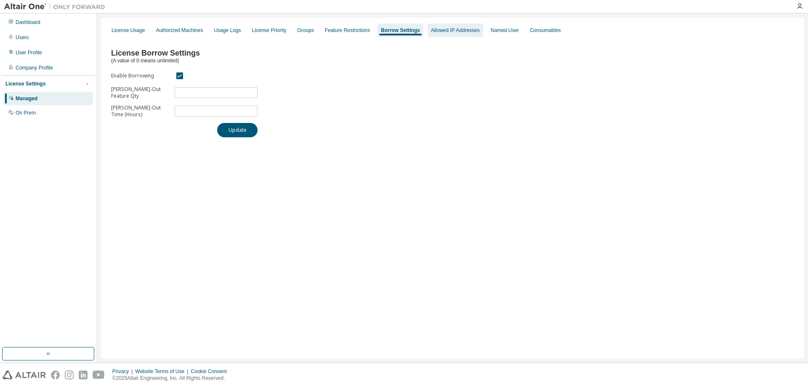
click at [464, 34] on div "Allowed IP Addresses" at bounding box center [456, 30] width 56 height 13
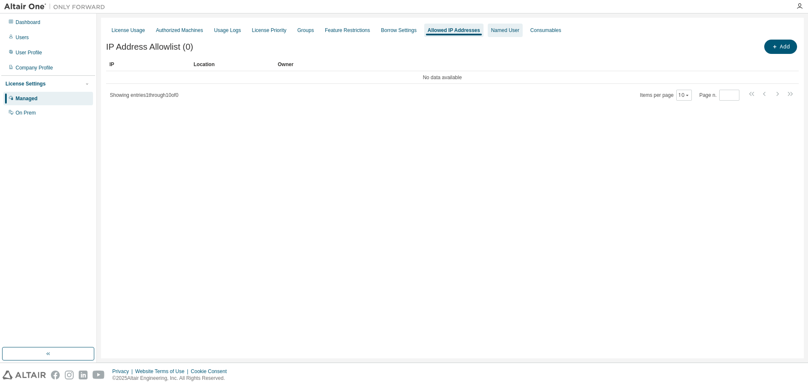
click at [501, 32] on div "Named User" at bounding box center [505, 30] width 28 height 7
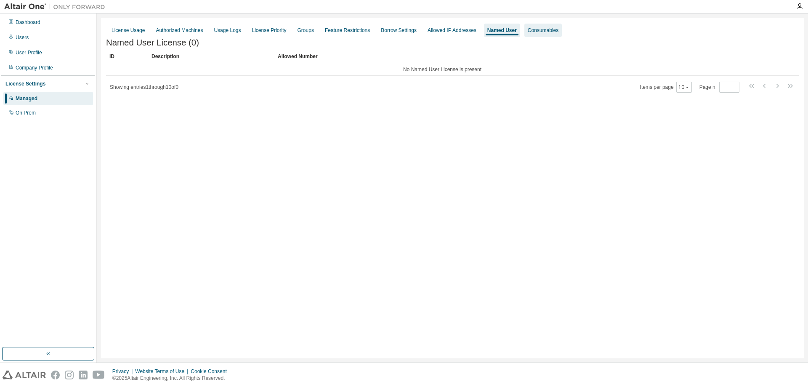
click at [529, 32] on div "Consumables" at bounding box center [543, 30] width 31 height 7
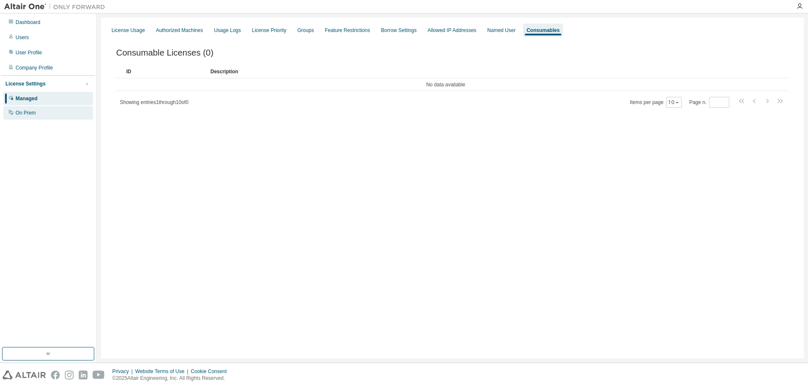
click at [22, 112] on div "On Prem" at bounding box center [26, 112] width 20 height 7
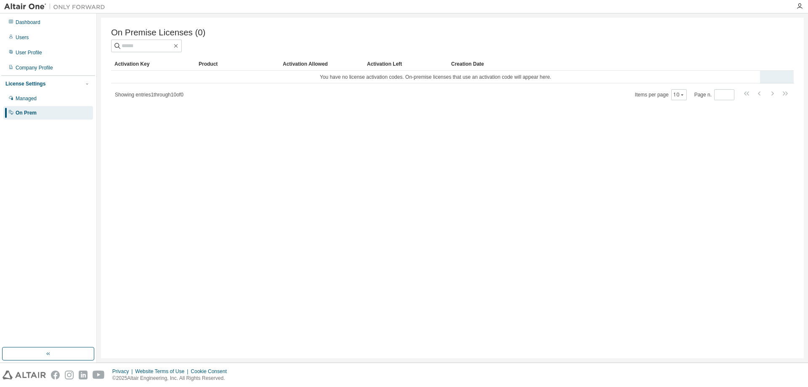
click at [381, 81] on td "You have no license activation codes. On-premise licenses that use an activatio…" at bounding box center [435, 77] width 649 height 13
click at [32, 65] on div "Company Profile" at bounding box center [34, 67] width 37 height 7
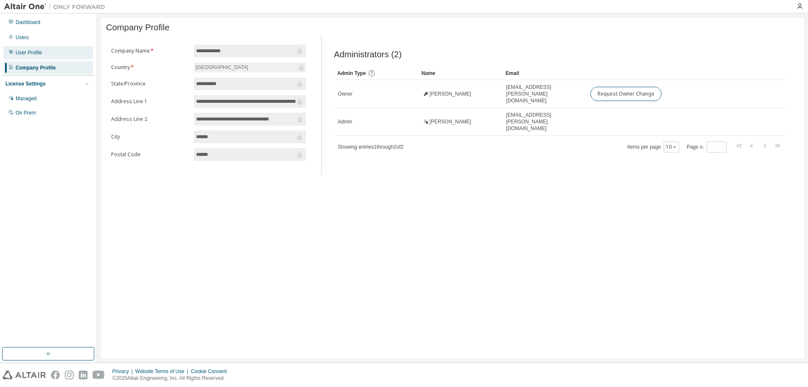
click at [32, 55] on div "User Profile" at bounding box center [29, 52] width 27 height 7
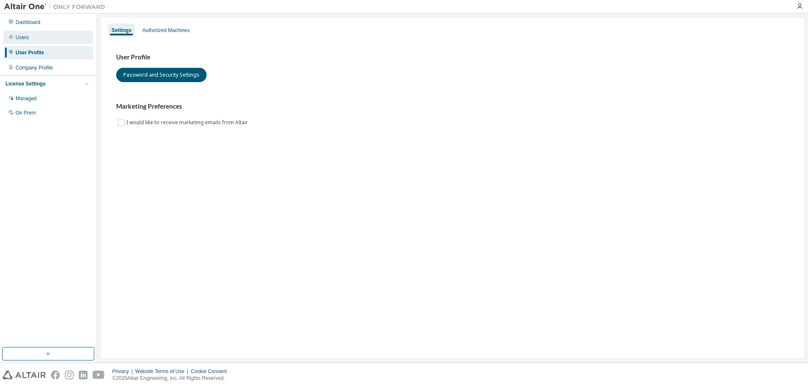
click at [31, 39] on div "Users" at bounding box center [48, 37] width 90 height 13
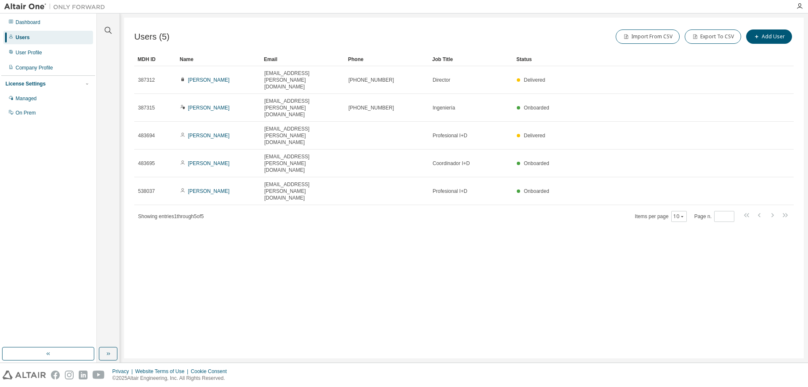
click at [29, 31] on div "Users" at bounding box center [48, 37] width 90 height 13
click at [33, 23] on div "Dashboard" at bounding box center [28, 22] width 25 height 7
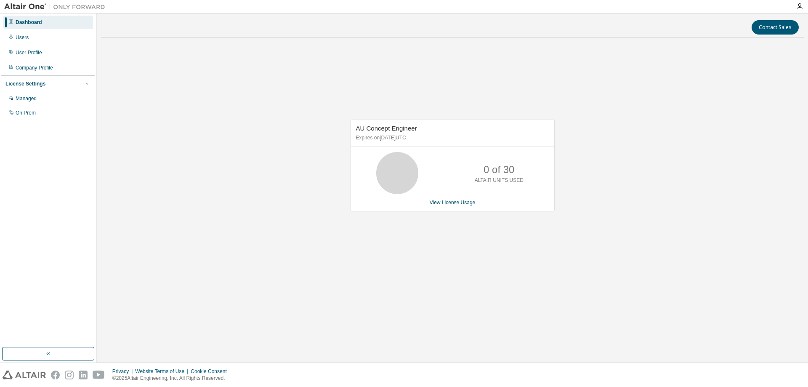
click at [459, 199] on div "AU Concept Engineer Expires on December 31, 2025 UTC 0 of 30 ALTAIR UNITS USED …" at bounding box center [453, 166] width 204 height 92
click at [460, 204] on link "View License Usage" at bounding box center [453, 203] width 46 height 6
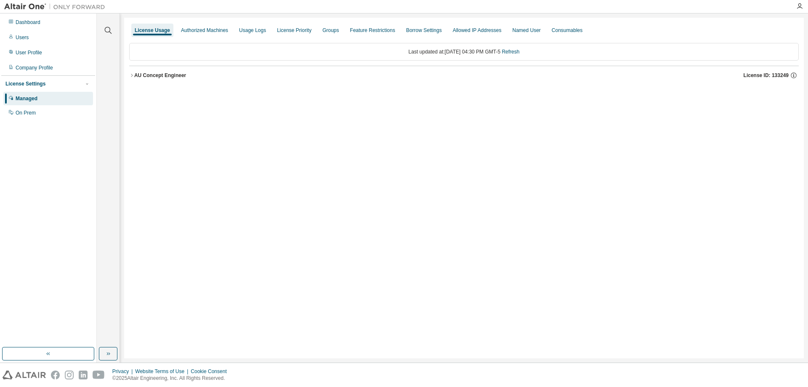
click at [132, 75] on icon "button" at bounding box center [132, 75] width 2 height 3
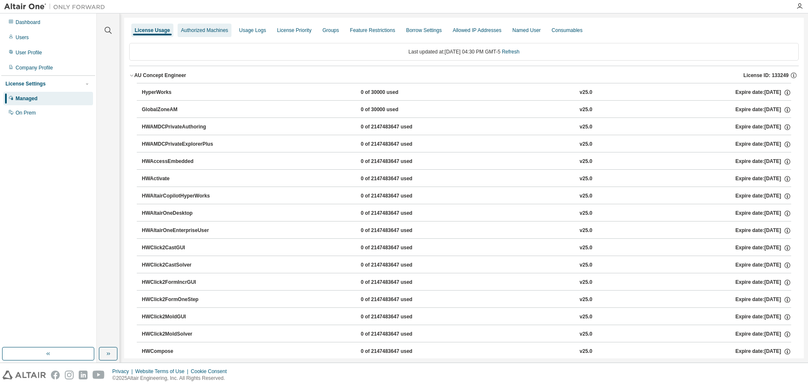
click at [200, 29] on div "Authorized Machines" at bounding box center [204, 30] width 47 height 7
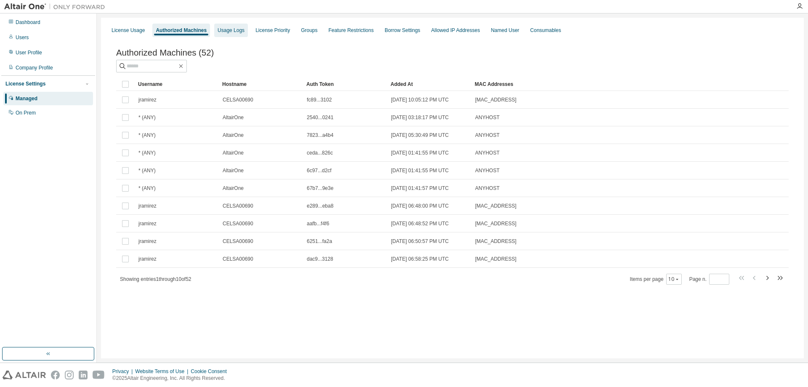
click at [230, 32] on div "Usage Logs" at bounding box center [231, 30] width 27 height 7
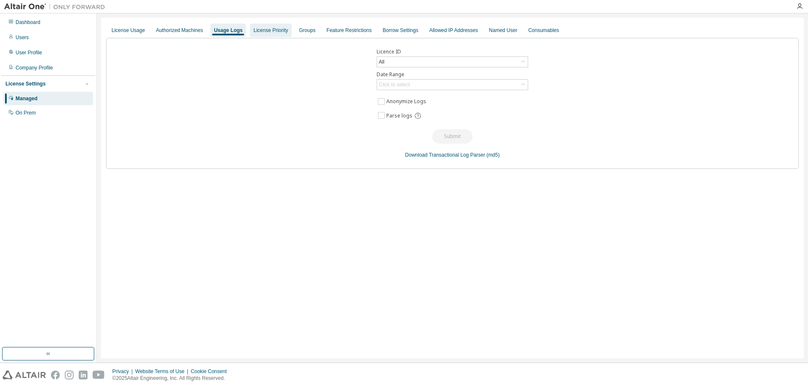
click at [276, 33] on div "License Priority" at bounding box center [270, 30] width 35 height 7
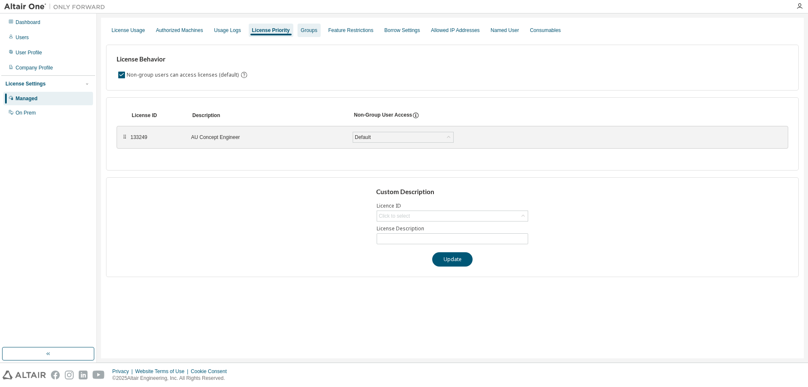
click at [309, 30] on div "Groups" at bounding box center [309, 30] width 16 height 7
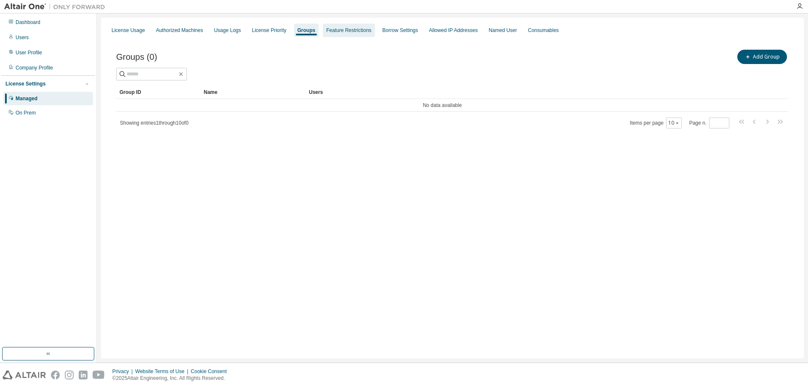
click at [345, 30] on div "Feature Restrictions" at bounding box center [348, 30] width 45 height 7
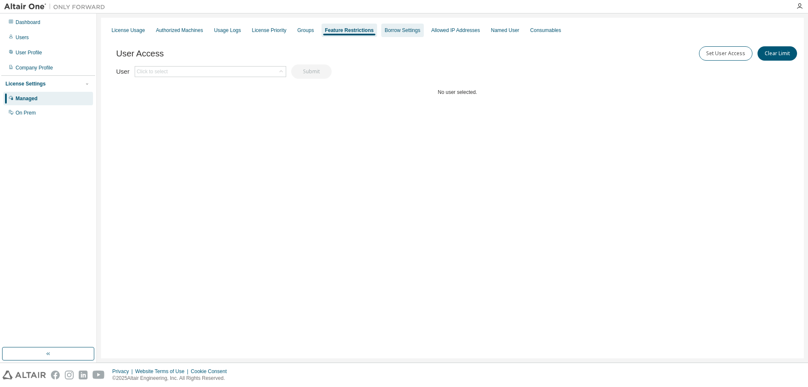
click at [395, 30] on div "Borrow Settings" at bounding box center [403, 30] width 36 height 7
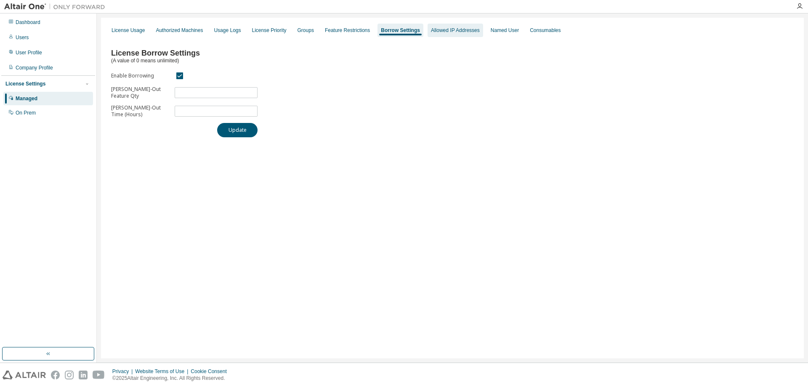
click at [447, 29] on div "Allowed IP Addresses" at bounding box center [455, 30] width 49 height 7
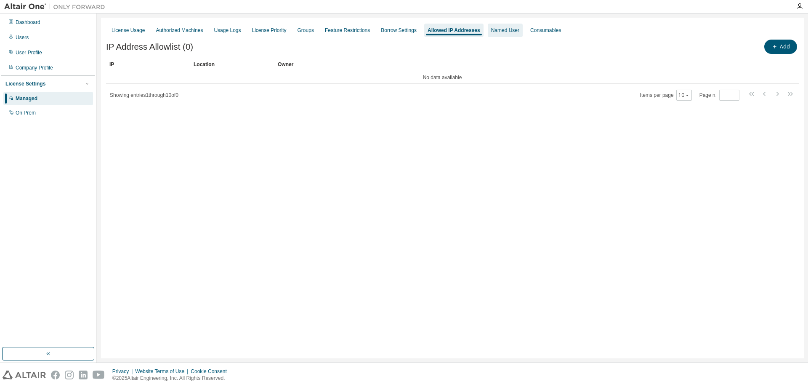
click at [511, 27] on div "Named User" at bounding box center [505, 30] width 35 height 13
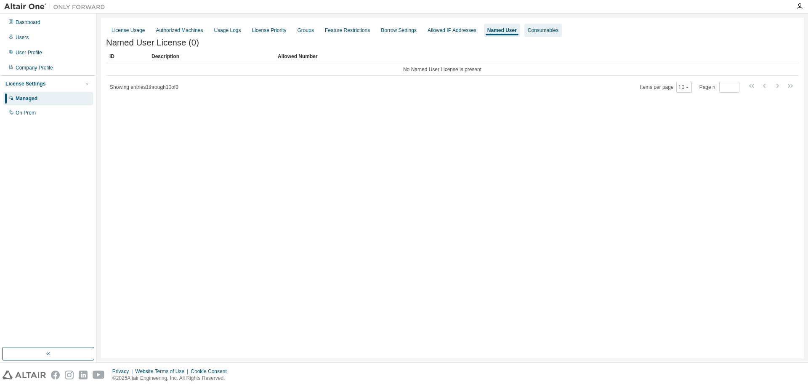
click at [531, 27] on div "Consumables" at bounding box center [543, 30] width 31 height 7
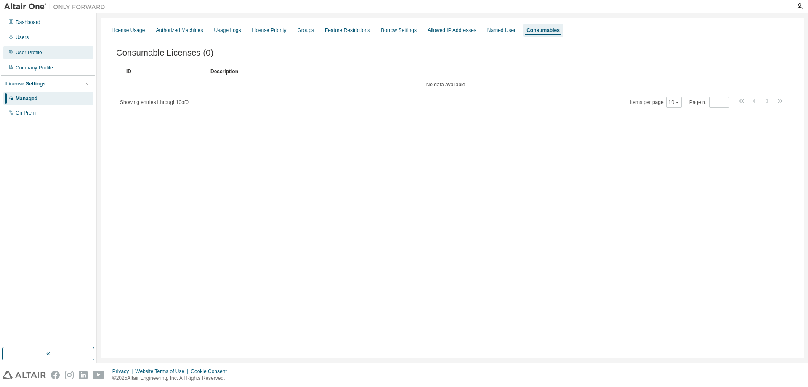
click at [35, 53] on div "User Profile" at bounding box center [29, 52] width 27 height 7
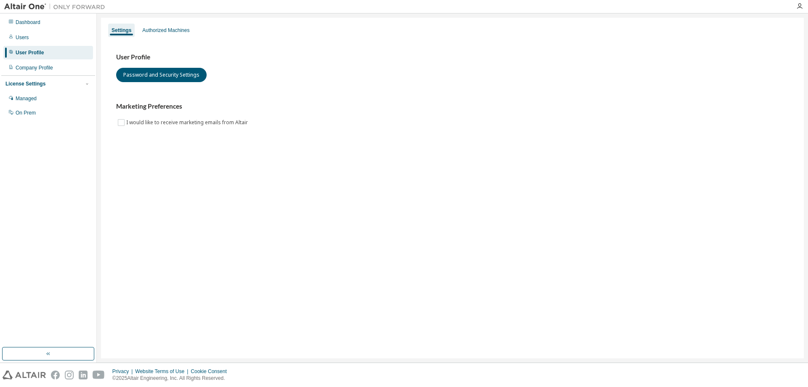
click at [35, 54] on div "User Profile" at bounding box center [30, 52] width 28 height 7
click at [25, 104] on div "Managed" at bounding box center [48, 98] width 90 height 13
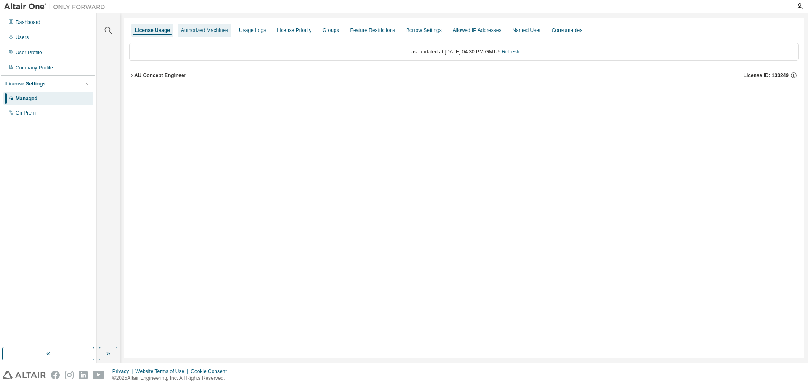
click at [192, 29] on div "Authorized Machines" at bounding box center [204, 30] width 47 height 7
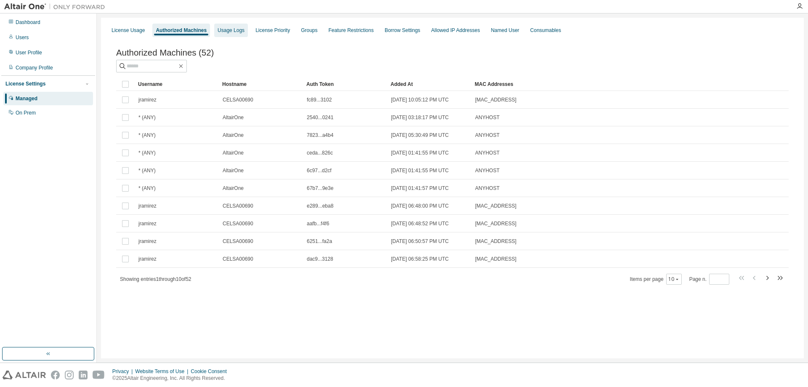
click at [229, 30] on div "Usage Logs" at bounding box center [231, 30] width 27 height 7
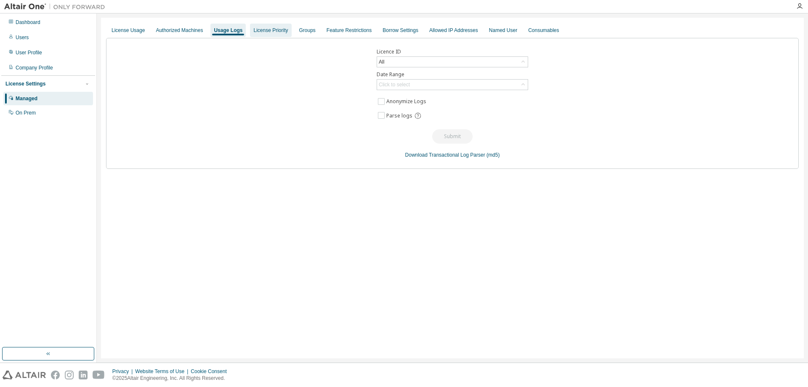
click at [261, 27] on div "License Priority" at bounding box center [270, 30] width 35 height 7
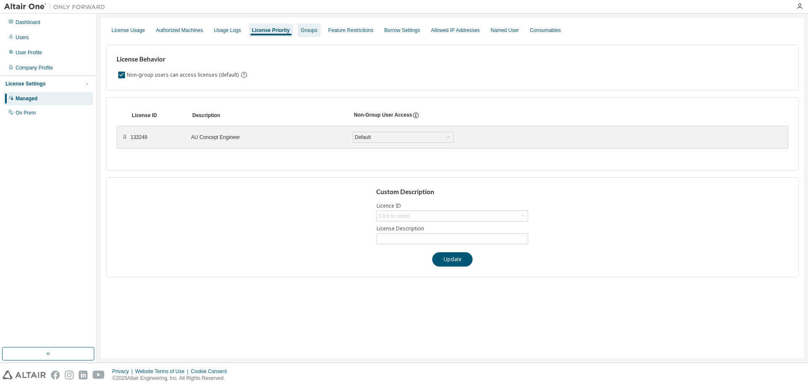
click at [313, 28] on div "Groups" at bounding box center [309, 30] width 23 height 13
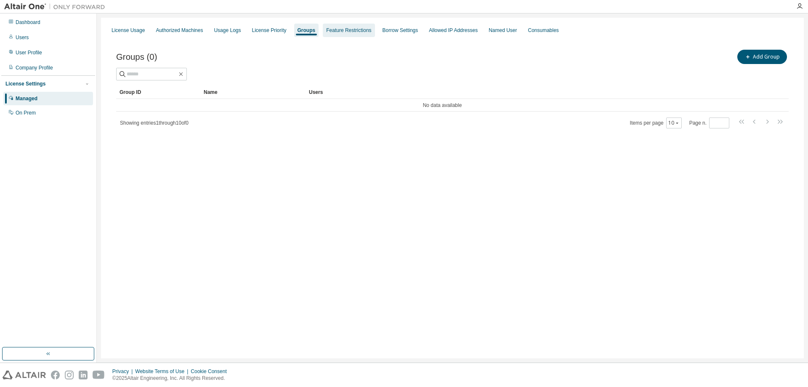
click at [337, 27] on div "Feature Restrictions" at bounding box center [348, 30] width 45 height 7
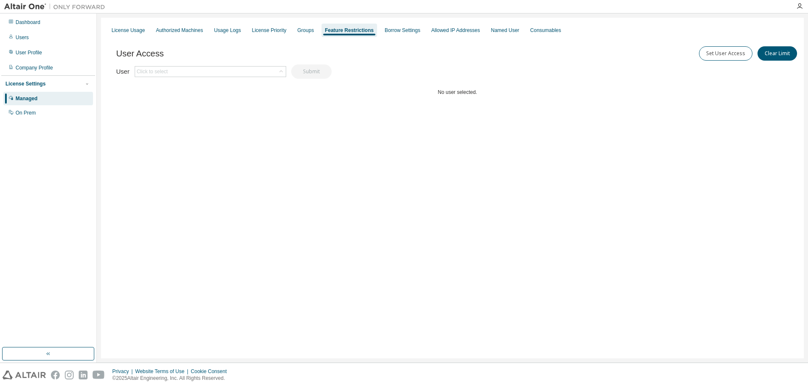
click at [35, 101] on div "Managed" at bounding box center [27, 98] width 22 height 7
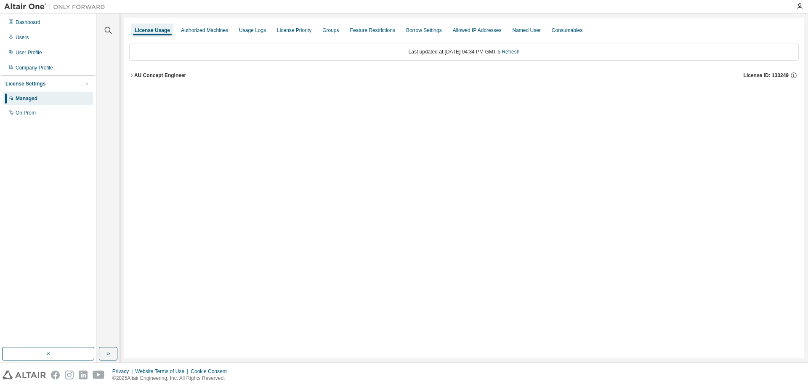
click at [134, 73] on div "AU Concept Engineer" at bounding box center [160, 75] width 52 height 7
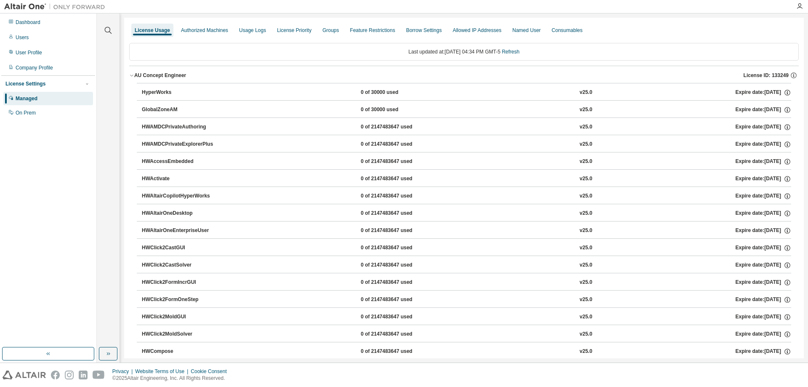
click at [131, 73] on icon "button" at bounding box center [131, 75] width 5 height 5
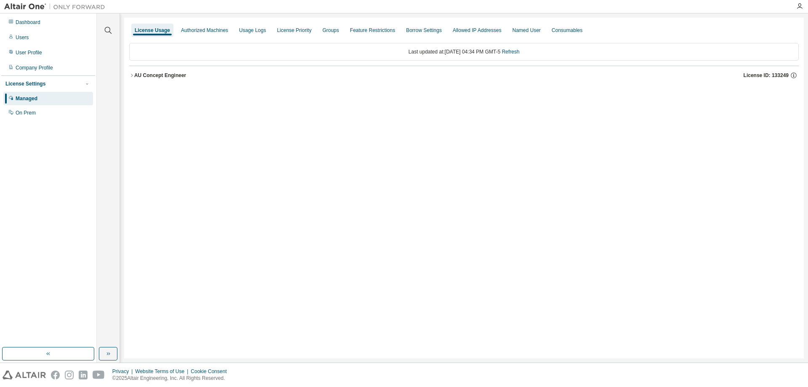
click at [469, 233] on div "License Usage Authorized Machines Usage Logs License Priority Groups Feature Re…" at bounding box center [464, 188] width 680 height 341
click at [14, 35] on div "Users" at bounding box center [48, 37] width 90 height 13
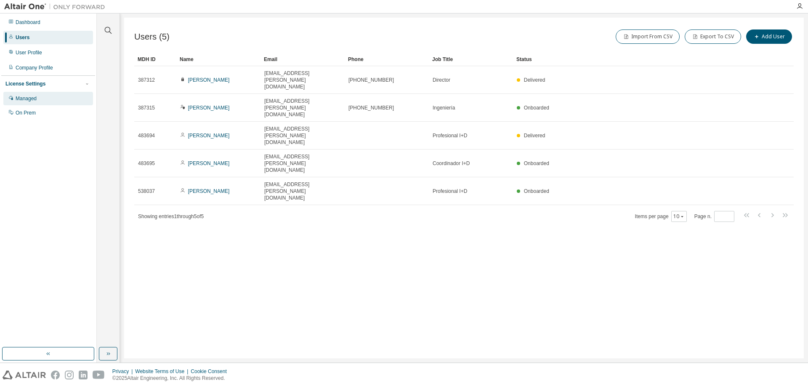
click at [26, 98] on div "Managed" at bounding box center [26, 98] width 21 height 7
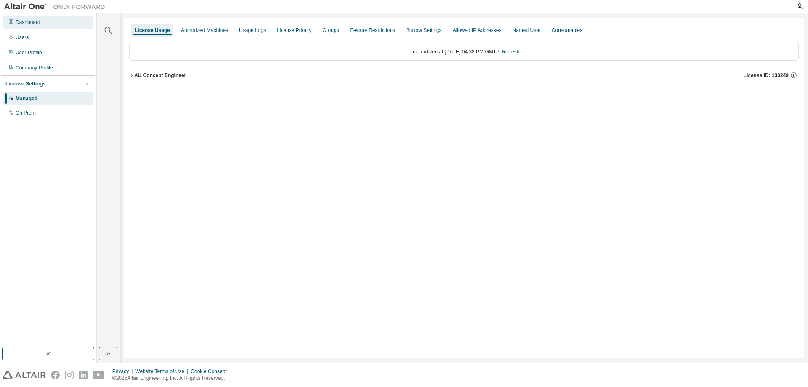
click at [30, 23] on div "Dashboard" at bounding box center [28, 22] width 25 height 7
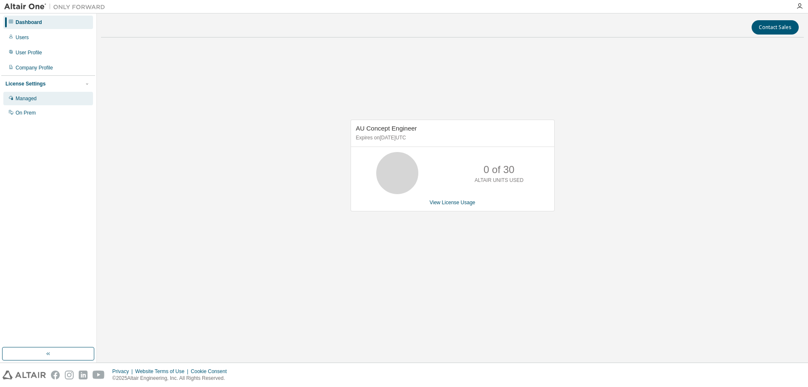
click at [38, 101] on div "Managed" at bounding box center [48, 98] width 90 height 13
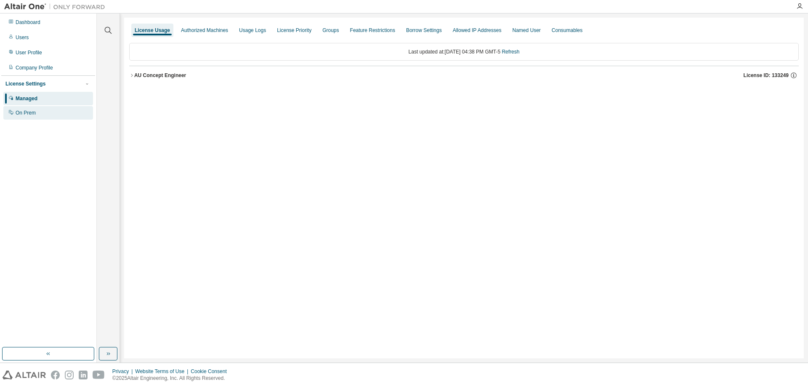
click at [25, 112] on div "On Prem" at bounding box center [26, 112] width 20 height 7
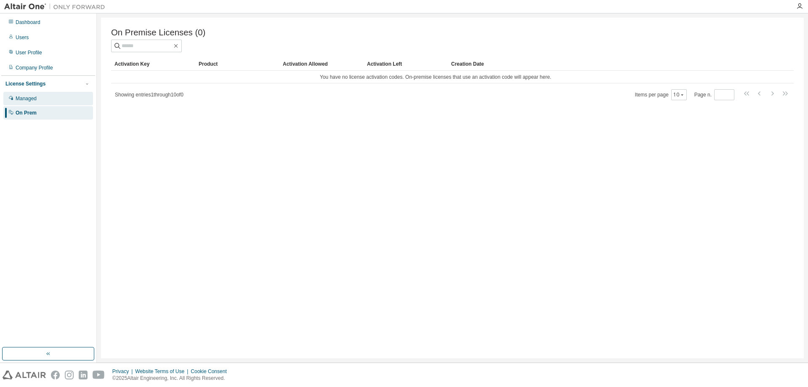
click at [29, 100] on div "Managed" at bounding box center [26, 98] width 21 height 7
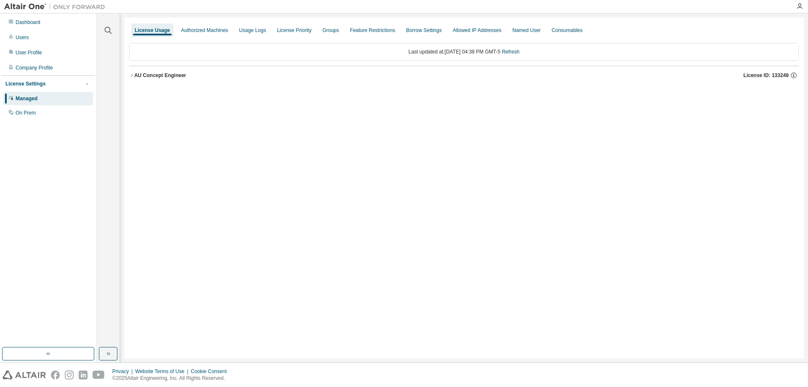
click at [35, 82] on div "License Settings" at bounding box center [25, 83] width 40 height 7
click at [212, 28] on div "Authorized Machines" at bounding box center [204, 30] width 47 height 7
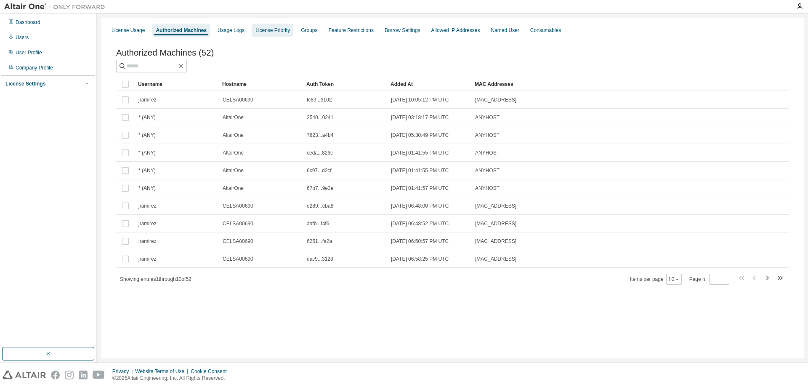
click at [269, 30] on div "License Priority" at bounding box center [273, 30] width 35 height 7
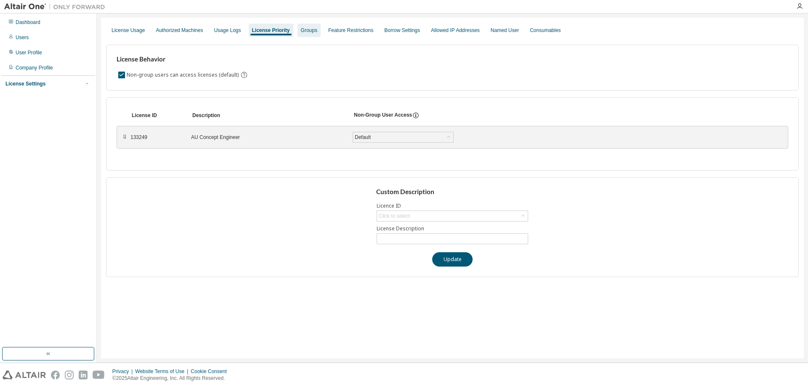
click at [304, 29] on div "Groups" at bounding box center [309, 30] width 16 height 7
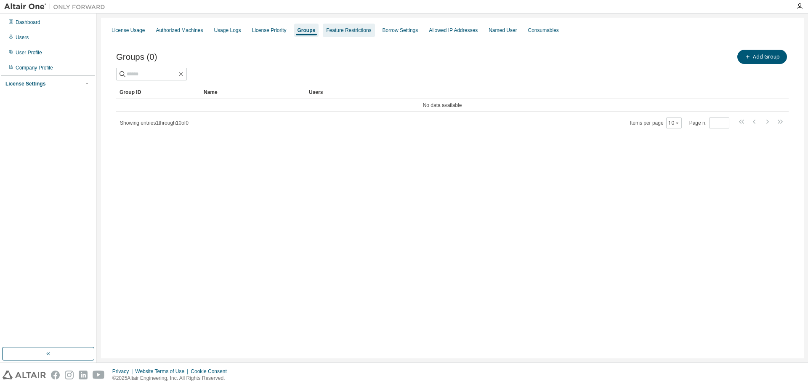
click at [351, 30] on div "Feature Restrictions" at bounding box center [348, 30] width 45 height 7
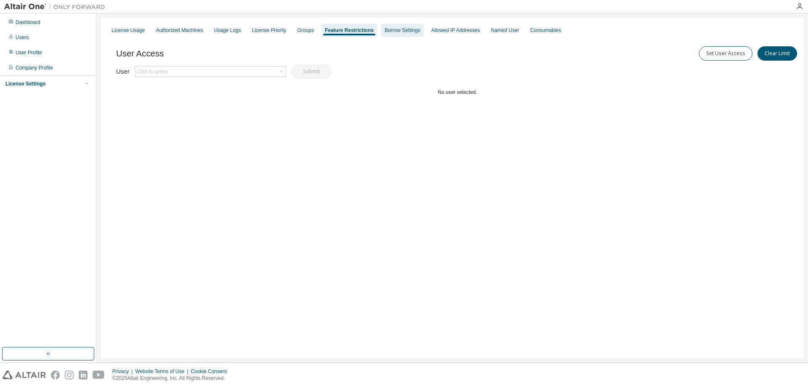
click at [413, 29] on div "Borrow Settings" at bounding box center [403, 30] width 36 height 7
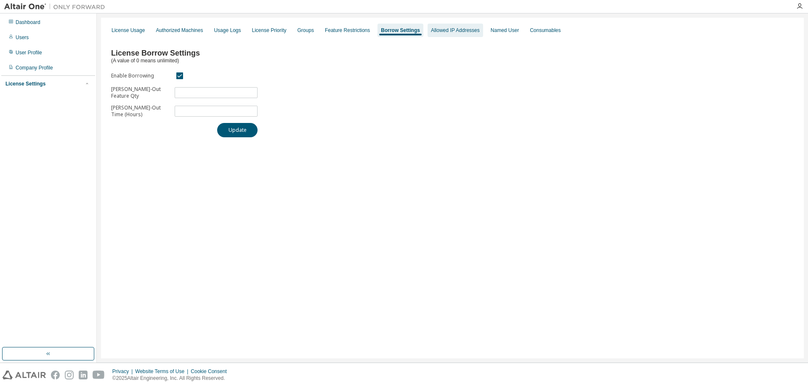
click at [433, 29] on div "Allowed IP Addresses" at bounding box center [455, 30] width 49 height 7
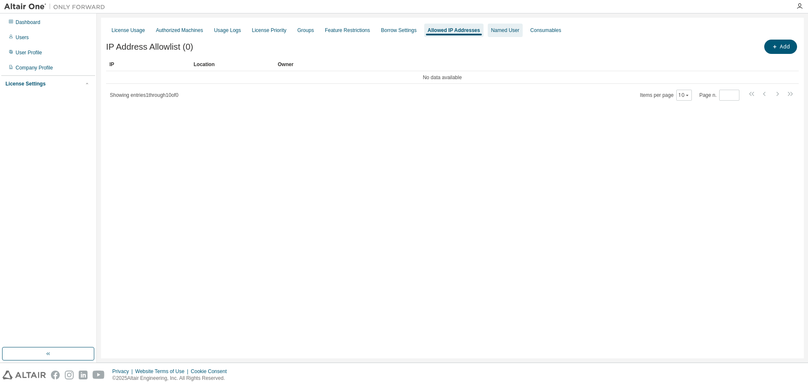
click at [496, 30] on div "Named User" at bounding box center [505, 30] width 28 height 7
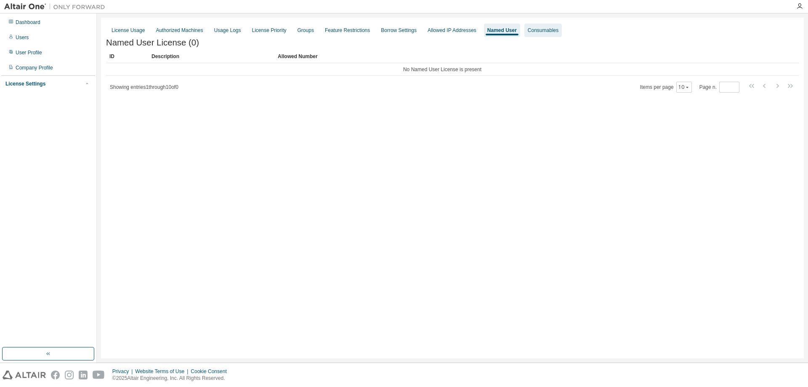
click at [531, 31] on div "Consumables" at bounding box center [543, 30] width 31 height 7
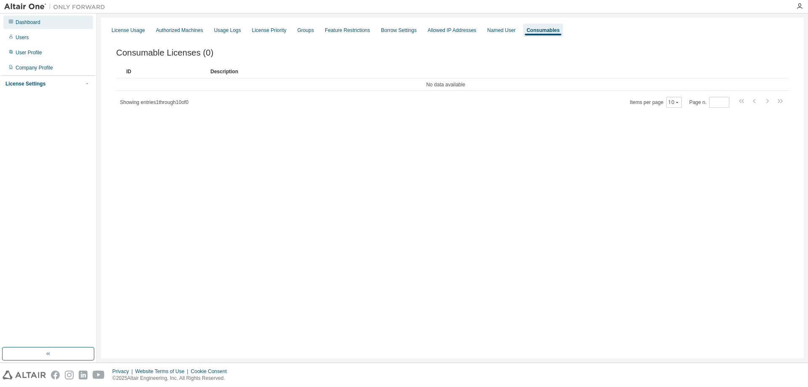
click at [31, 23] on div "Dashboard" at bounding box center [28, 22] width 25 height 7
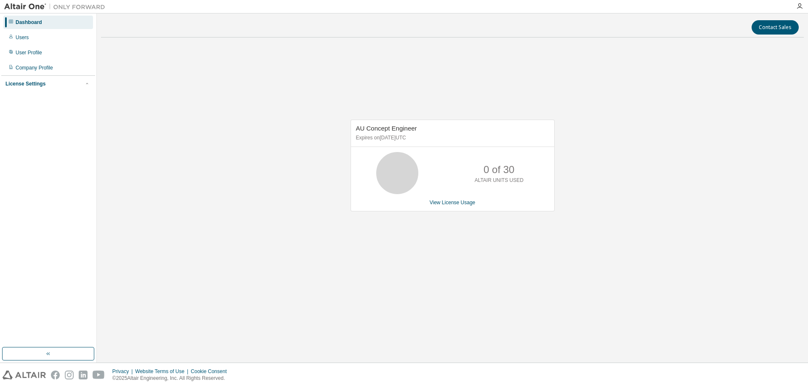
click at [24, 22] on div "Dashboard" at bounding box center [29, 22] width 27 height 7
click at [432, 139] on p "Expires on December 31, 2025 UTC" at bounding box center [451, 137] width 191 height 7
click at [435, 135] on p "Expires on December 31, 2025 UTC" at bounding box center [451, 137] width 191 height 7
click at [434, 134] on div "AU Concept Engineer Expires on December 31, 2025 UTC" at bounding box center [452, 133] width 203 height 27
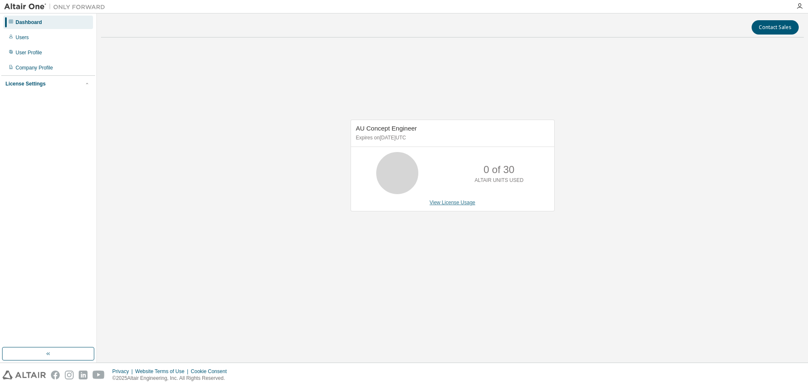
click at [461, 204] on link "View License Usage" at bounding box center [453, 203] width 46 height 6
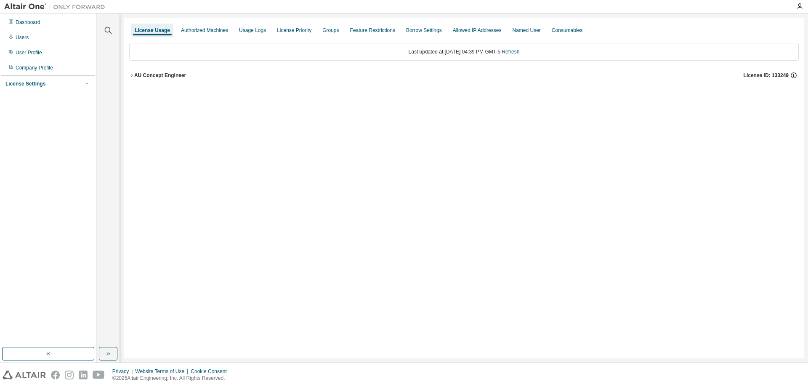
click at [794, 75] on icon "button" at bounding box center [794, 76] width 8 height 8
click at [689, 94] on p "License ID: 133249" at bounding box center [726, 92] width 134 height 7
click at [695, 106] on p "UUID: 8CB908CA-BD5B-11EF-8F39-2A68A595FC6217" at bounding box center [726, 105] width 134 height 8
click at [690, 118] on p "Start Date: 2024-12-17" at bounding box center [726, 117] width 134 height 7
click at [686, 139] on div "License Usage Authorized Machines Usage Logs License Priority Groups Feature Re…" at bounding box center [464, 188] width 680 height 341
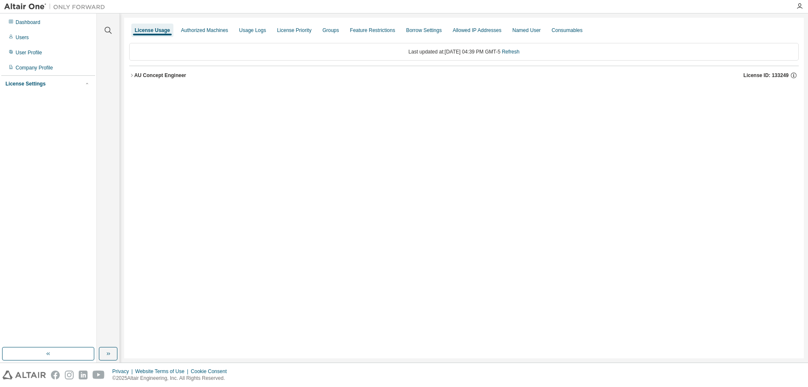
click at [695, 105] on div "License Usage Authorized Machines Usage Logs License Priority Groups Feature Re…" at bounding box center [464, 188] width 680 height 341
click at [795, 76] on icon "button" at bounding box center [794, 76] width 8 height 8
drag, startPoint x: 773, startPoint y: 108, endPoint x: 781, endPoint y: 107, distance: 7.6
click at [776, 108] on p "UUID: 8CB908CA-BD5B-11EF-8F39-2A68A595FC6217" at bounding box center [726, 105] width 134 height 8
click at [787, 106] on icon at bounding box center [789, 105] width 8 height 8
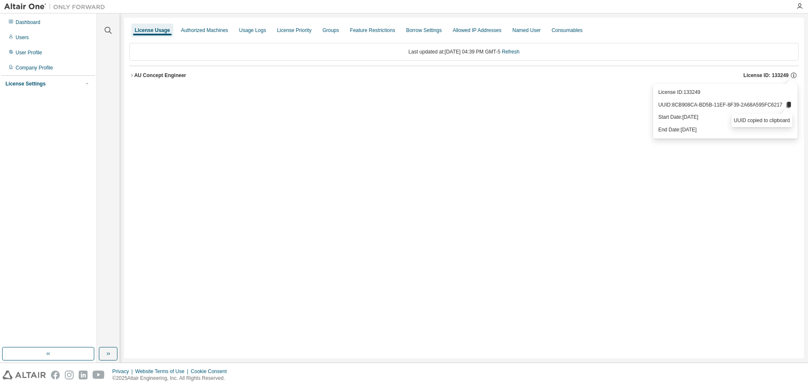
click at [689, 105] on p "UUID: 8CB908CA-BD5B-11EF-8F39-2A68A595FC6217" at bounding box center [726, 105] width 134 height 8
drag, startPoint x: 680, startPoint y: 91, endPoint x: 681, endPoint y: 115, distance: 23.2
click at [680, 111] on div "License ID: 133249 UUID: 8CB908CA-BD5B-11EF-8F39-2A68A595FC6217 Start Date: 202…" at bounding box center [725, 111] width 144 height 54
drag, startPoint x: 681, startPoint y: 122, endPoint x: 681, endPoint y: 135, distance: 12.6
click at [681, 128] on div "License ID: 133249 UUID: 8CB908CA-BD5B-11EF-8F39-2A68A595FC6217 Start Date: 202…" at bounding box center [725, 111] width 144 height 54
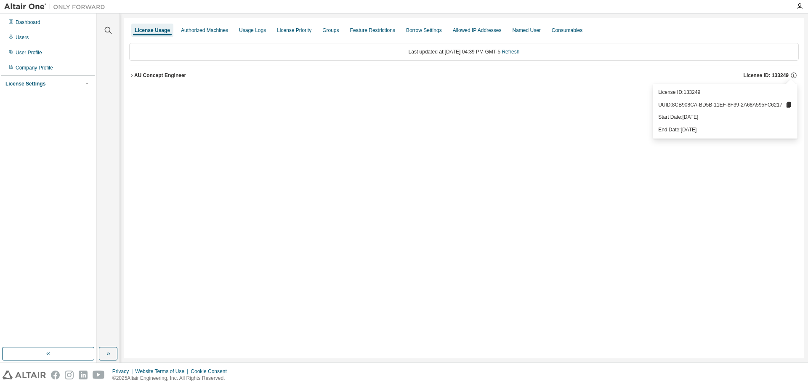
click at [681, 139] on div "License Usage Authorized Machines Usage Logs License Priority Groups Feature Re…" at bounding box center [464, 188] width 680 height 341
click at [642, 135] on div "License Usage Authorized Machines Usage Logs License Priority Groups Feature Re…" at bounding box center [464, 188] width 680 height 341
click at [796, 73] on icon "button" at bounding box center [794, 76] width 8 height 8
click at [595, 110] on div "License Usage Authorized Machines Usage Logs License Priority Groups Feature Re…" at bounding box center [464, 188] width 680 height 341
click at [520, 51] on link "Refresh" at bounding box center [511, 52] width 18 height 6
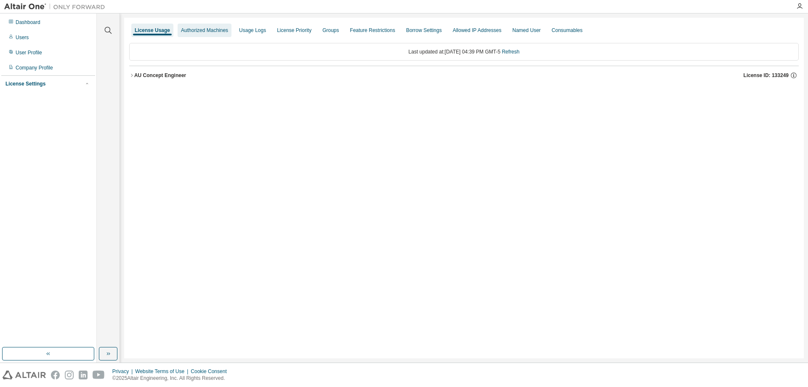
click at [204, 31] on div "Authorized Machines" at bounding box center [204, 30] width 47 height 7
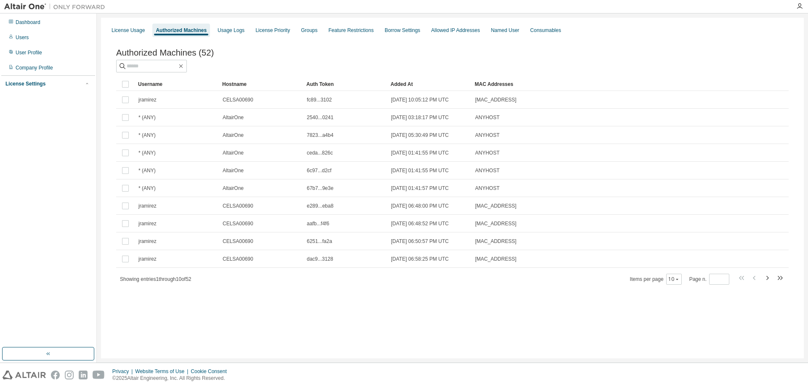
click at [247, 30] on div "License Usage Authorized Machines Usage Logs License Priority Groups Feature Re…" at bounding box center [452, 30] width 693 height 15
click at [237, 31] on div "Usage Logs" at bounding box center [231, 30] width 27 height 7
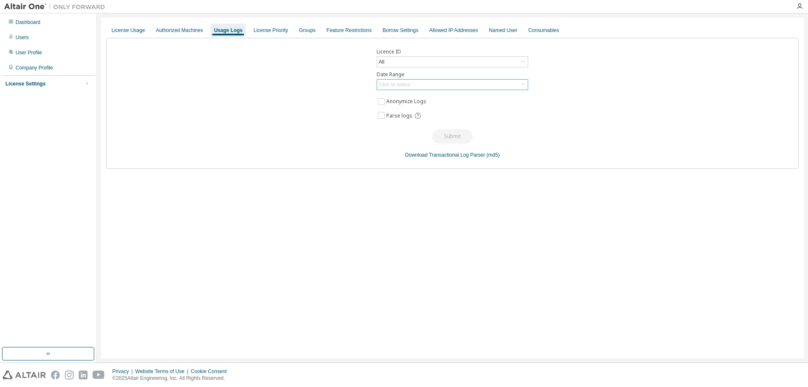
click at [451, 87] on div "Click to select" at bounding box center [452, 85] width 151 height 10
click at [267, 30] on div "License Priority" at bounding box center [270, 30] width 35 height 7
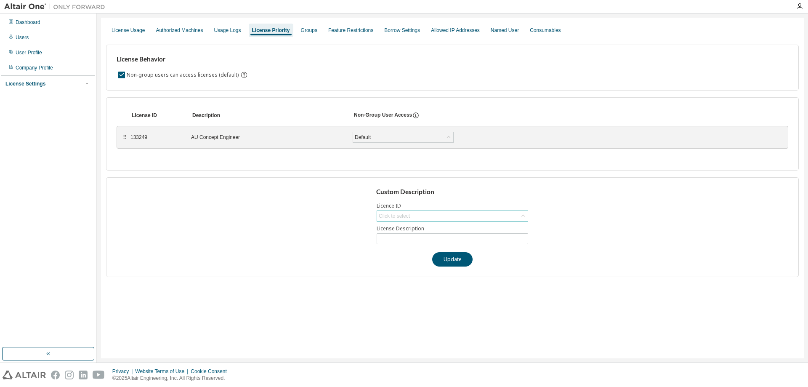
click at [419, 219] on div "Click to select" at bounding box center [452, 216] width 151 height 10
click at [426, 216] on div "Click to select" at bounding box center [452, 216] width 151 height 10
click at [415, 240] on li "133249 - AU Concept Engineer" at bounding box center [452, 239] width 149 height 11
type input "**********"
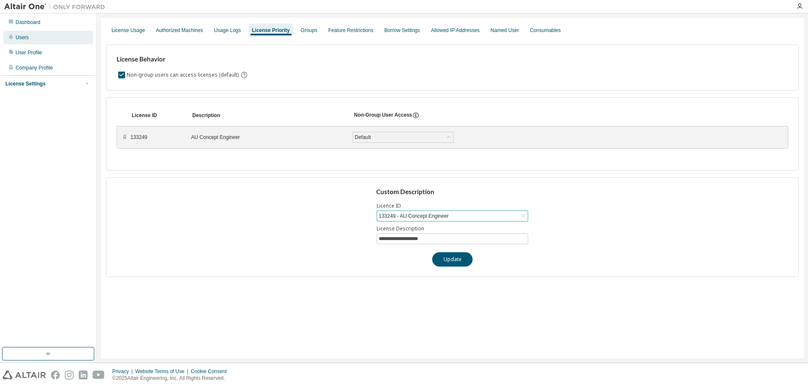
click at [32, 36] on div "Users" at bounding box center [48, 37] width 90 height 13
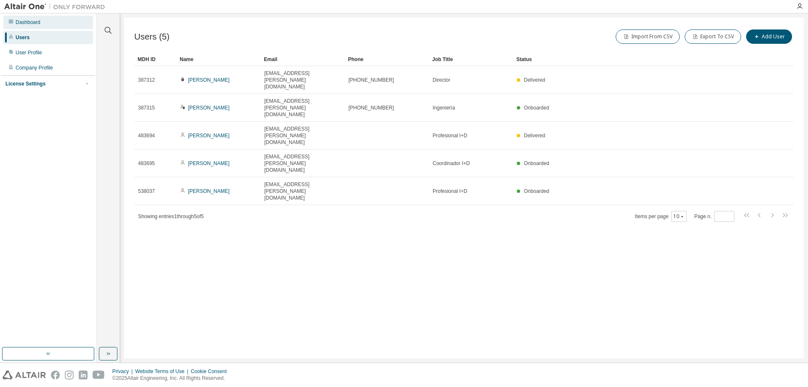
click at [40, 22] on div "Dashboard" at bounding box center [28, 22] width 25 height 7
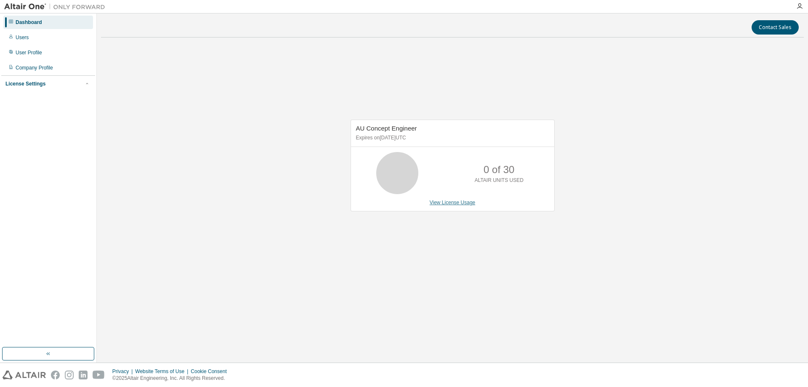
click at [456, 203] on link "View License Usage" at bounding box center [453, 203] width 46 height 6
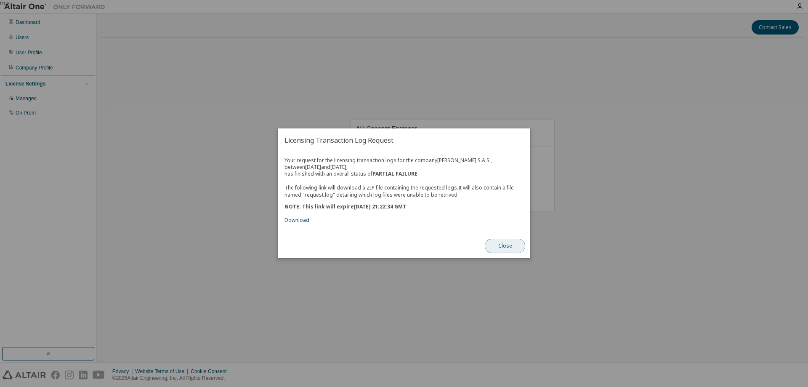
click at [507, 248] on button "Close" at bounding box center [505, 246] width 40 height 14
click at [293, 220] on link "Download" at bounding box center [297, 220] width 25 height 7
click at [514, 249] on button "Close" at bounding box center [505, 246] width 40 height 14
